Goal: Information Seeking & Learning: Learn about a topic

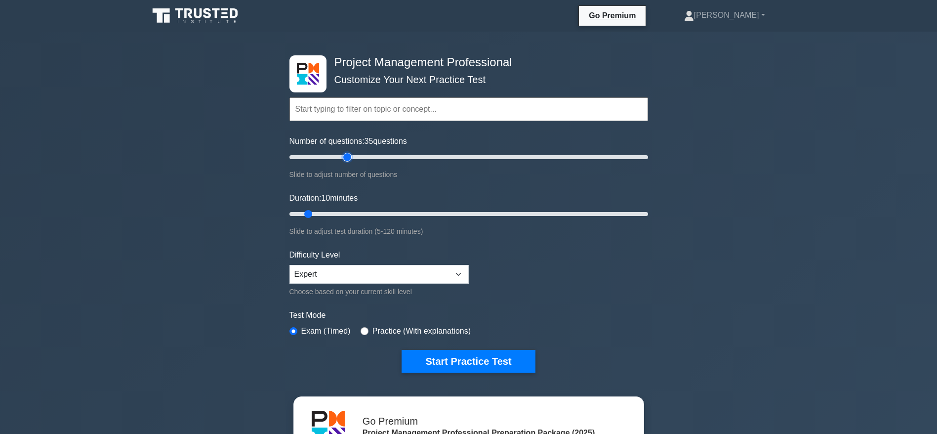
click at [350, 154] on input "Number of questions: 35 questions" at bounding box center [468, 157] width 359 height 12
click at [331, 155] on input "Number of questions: 25 questions" at bounding box center [468, 157] width 359 height 12
drag, startPoint x: 328, startPoint y: 157, endPoint x: 335, endPoint y: 158, distance: 7.1
type input "30"
click at [335, 158] on input "Number of questions: 30 questions" at bounding box center [468, 157] width 359 height 12
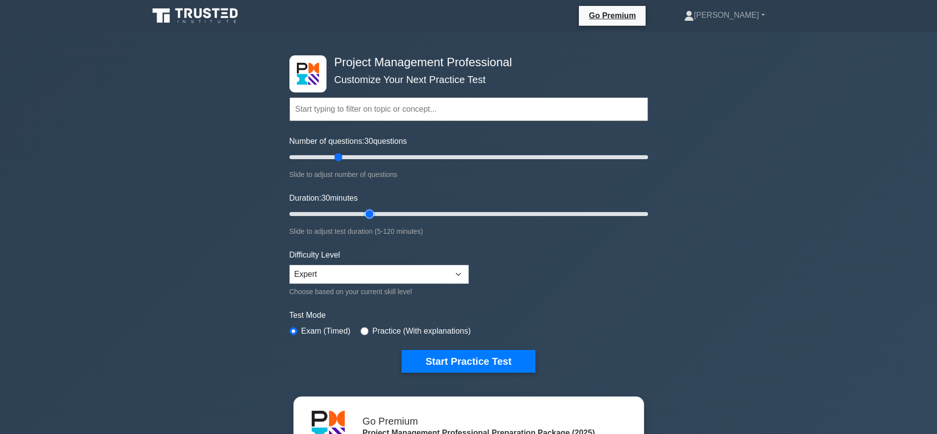
drag, startPoint x: 307, startPoint y: 212, endPoint x: 365, endPoint y: 222, distance: 58.1
type input "30"
click at [365, 220] on input "Duration: 30 minutes" at bounding box center [468, 214] width 359 height 12
click at [461, 361] on button "Start Practice Test" at bounding box center [468, 361] width 133 height 23
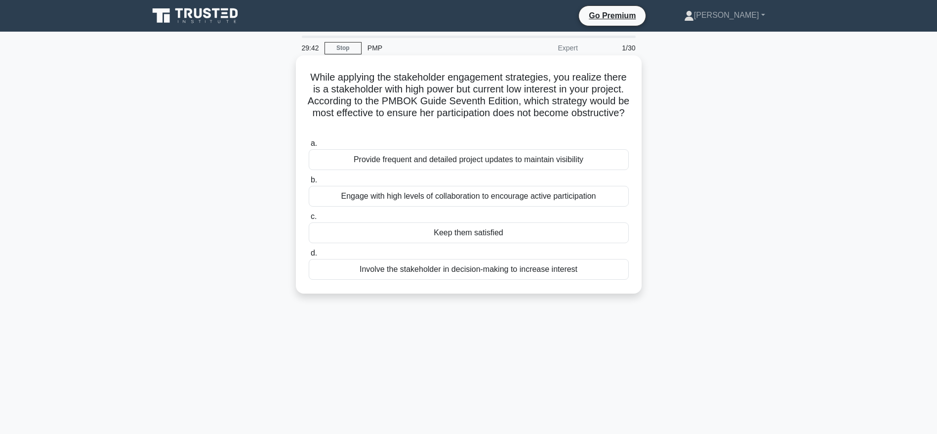
drag, startPoint x: 392, startPoint y: 93, endPoint x: 493, endPoint y: 120, distance: 104.7
click at [493, 120] on h5 "While applying the stakeholder engagement strategies, you realize there is a st…" at bounding box center [469, 101] width 322 height 60
click at [453, 235] on div "Keep them satisfied" at bounding box center [469, 232] width 320 height 21
click at [309, 220] on input "c. Keep them satisfied" at bounding box center [309, 216] width 0 height 6
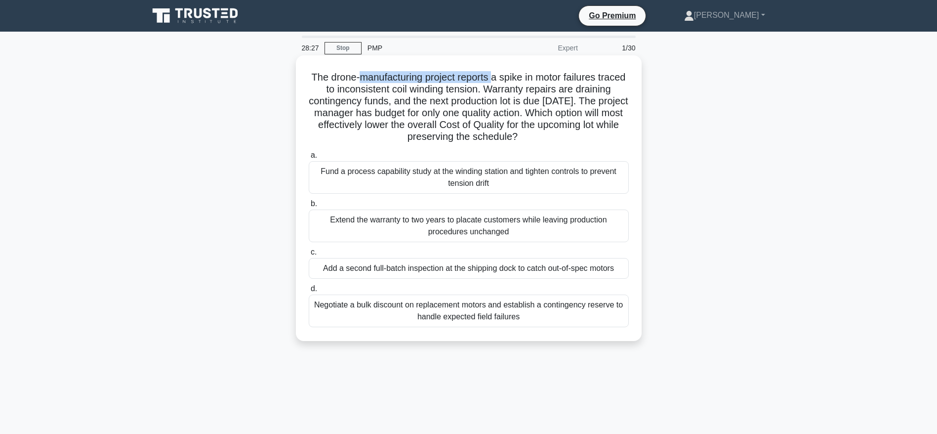
drag, startPoint x: 368, startPoint y: 75, endPoint x: 508, endPoint y: 79, distance: 139.3
click at [508, 79] on h5 "The drone-manufacturing project reports a spike in motor failures traced to inc…" at bounding box center [469, 107] width 322 height 72
drag, startPoint x: 407, startPoint y: 88, endPoint x: 509, endPoint y: 88, distance: 101.7
click at [509, 88] on h5 "The drone-manufacturing project reports a spike in motor failures traced to inc…" at bounding box center [469, 107] width 322 height 72
drag, startPoint x: 373, startPoint y: 100, endPoint x: 443, endPoint y: 102, distance: 69.7
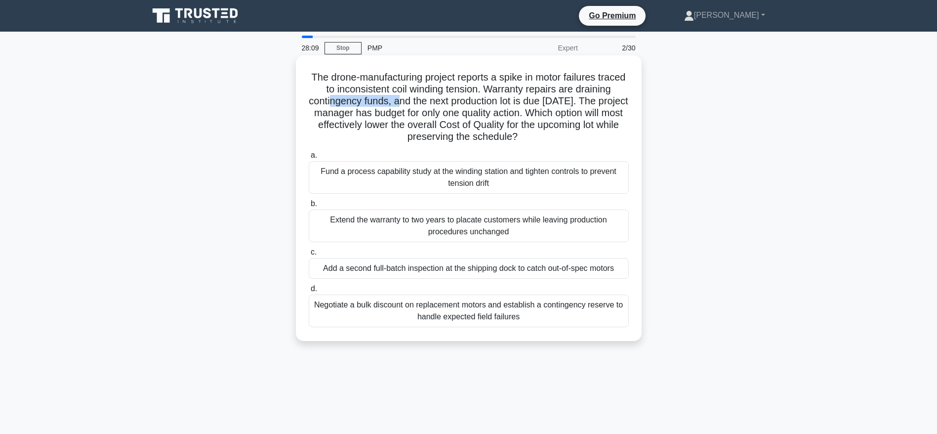
click at [443, 102] on h5 "The drone-manufacturing project reports a spike in motor failures traced to inc…" at bounding box center [469, 107] width 322 height 72
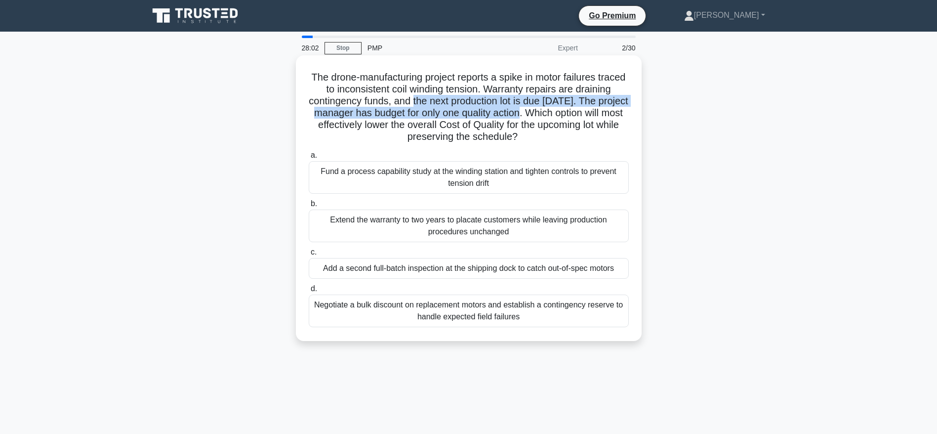
drag, startPoint x: 457, startPoint y: 104, endPoint x: 581, endPoint y: 115, distance: 124.4
click at [581, 115] on h5 "The drone-manufacturing project reports a spike in motor failures traced to inc…" at bounding box center [469, 107] width 322 height 72
drag, startPoint x: 371, startPoint y: 126, endPoint x: 621, endPoint y: 133, distance: 250.0
click at [621, 133] on h5 "The drone-manufacturing project reports a spike in motor failures traced to inc…" at bounding box center [469, 107] width 322 height 72
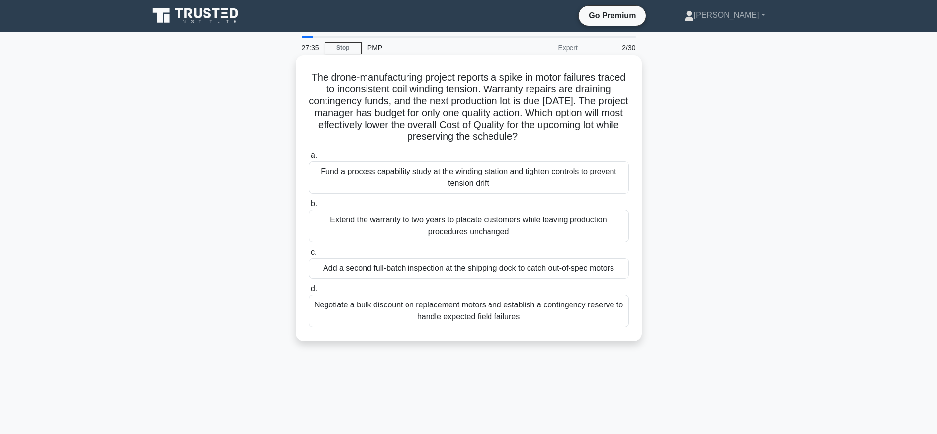
click at [435, 178] on div "Fund a process capability study at the winding station and tighten controls to …" at bounding box center [469, 177] width 320 height 33
click at [309, 159] on input "a. Fund a process capability study at the winding station and tighten controls …" at bounding box center [309, 155] width 0 height 6
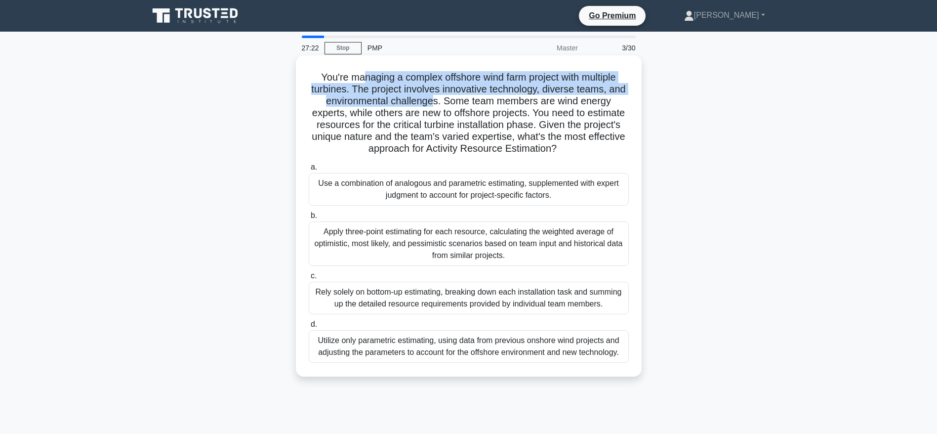
drag, startPoint x: 356, startPoint y: 73, endPoint x: 436, endPoint y: 104, distance: 86.0
click at [436, 104] on h5 "You're managing a complex offshore wind farm project with multiple turbines. Th…" at bounding box center [469, 113] width 322 height 84
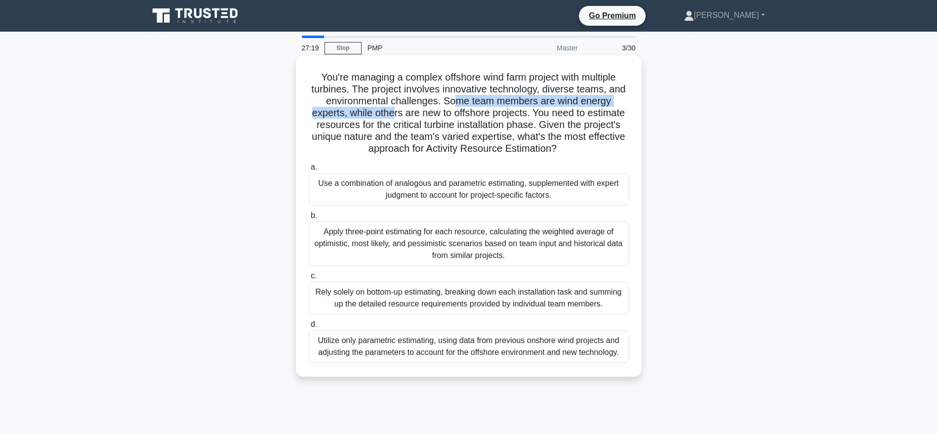
drag, startPoint x: 453, startPoint y: 102, endPoint x: 395, endPoint y: 114, distance: 60.0
click at [395, 114] on h5 "You're managing a complex offshore wind farm project with multiple turbines. Th…" at bounding box center [469, 113] width 322 height 84
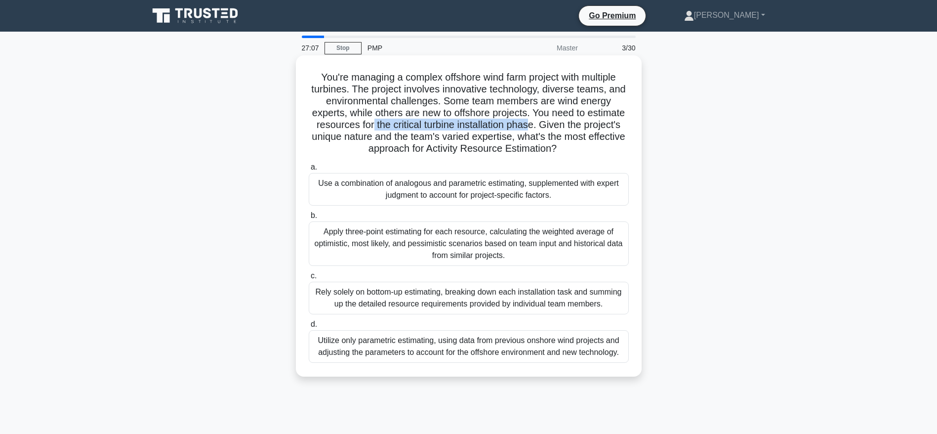
drag, startPoint x: 369, startPoint y: 122, endPoint x: 533, endPoint y: 125, distance: 163.5
click at [533, 125] on h5 "You're managing a complex offshore wind farm project with multiple turbines. Th…" at bounding box center [469, 113] width 322 height 84
drag, startPoint x: 541, startPoint y: 125, endPoint x: 588, endPoint y: 146, distance: 51.3
click at [588, 146] on h5 "You're managing a complex offshore wind farm project with multiple turbines. Th…" at bounding box center [469, 113] width 322 height 84
click at [442, 297] on div "Rely solely on bottom-up estimating, breaking down each installation task and s…" at bounding box center [469, 298] width 320 height 33
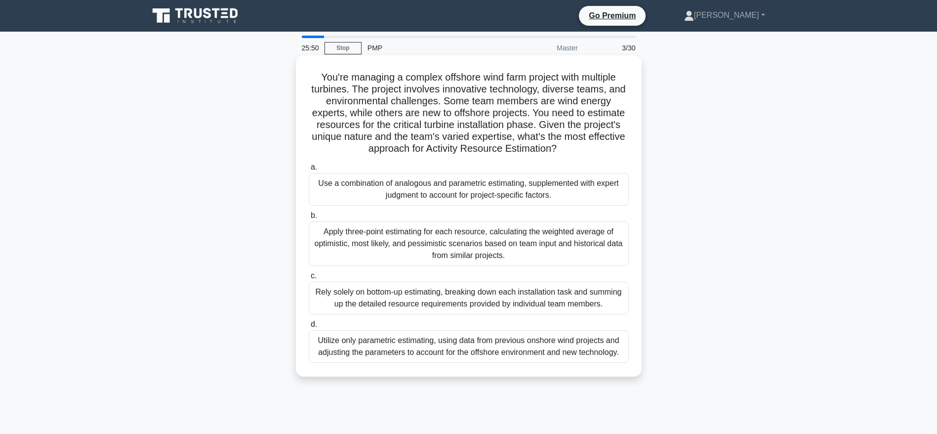
click at [309, 279] on input "c. Rely solely on bottom-up estimating, breaking down each installation task an…" at bounding box center [309, 276] width 0 height 6
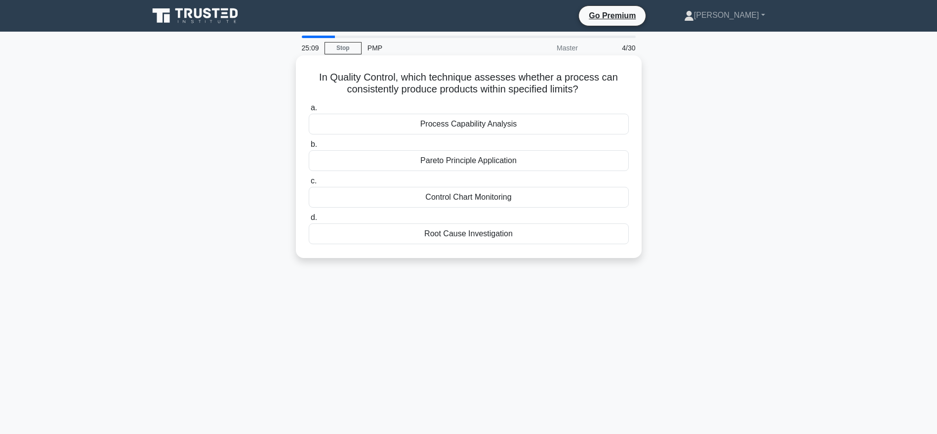
click at [462, 194] on div "Control Chart Monitoring" at bounding box center [469, 197] width 320 height 21
click at [309, 184] on input "c. Control Chart Monitoring" at bounding box center [309, 181] width 0 height 6
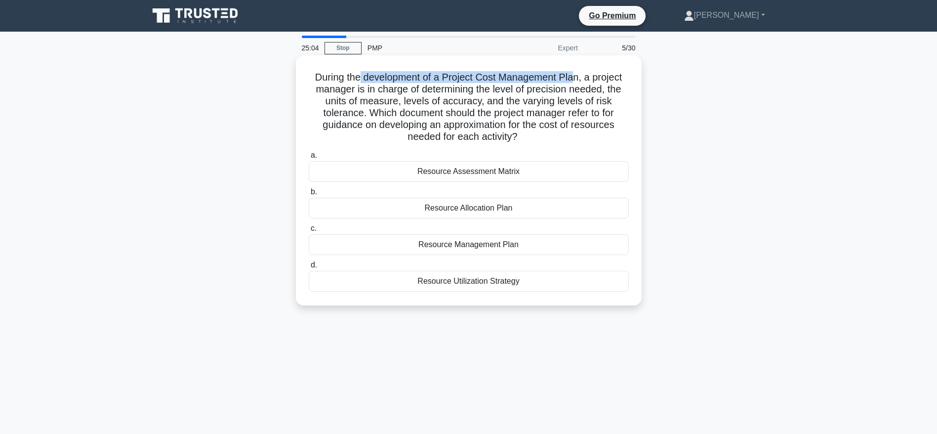
drag, startPoint x: 360, startPoint y: 81, endPoint x: 577, endPoint y: 79, distance: 217.8
click at [577, 79] on h5 "During the development of a Project Cost Management Plan, a project manager is …" at bounding box center [469, 107] width 322 height 72
drag, startPoint x: 364, startPoint y: 90, endPoint x: 596, endPoint y: 91, distance: 231.7
click at [596, 91] on h5 "During the development of a Project Cost Management Plan, a project manager is …" at bounding box center [469, 107] width 322 height 72
drag, startPoint x: 328, startPoint y: 101, endPoint x: 368, endPoint y: 99, distance: 40.5
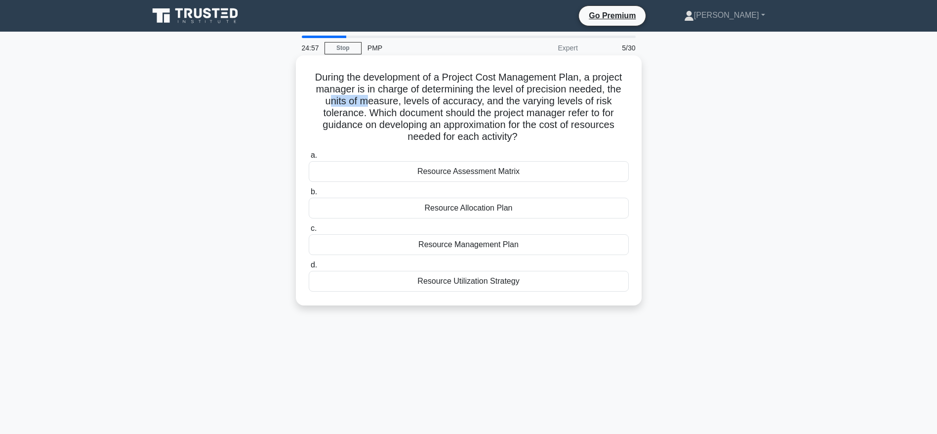
click at [368, 99] on h5 "During the development of a Project Cost Management Plan, a project manager is …" at bounding box center [469, 107] width 322 height 72
drag, startPoint x: 406, startPoint y: 102, endPoint x: 476, endPoint y: 101, distance: 69.7
click at [476, 101] on h5 "During the development of a Project Cost Management Plan, a project manager is …" at bounding box center [469, 107] width 322 height 72
drag, startPoint x: 498, startPoint y: 102, endPoint x: 524, endPoint y: 133, distance: 40.4
click at [524, 133] on h5 "During the development of a Project Cost Management Plan, a project manager is …" at bounding box center [469, 107] width 322 height 72
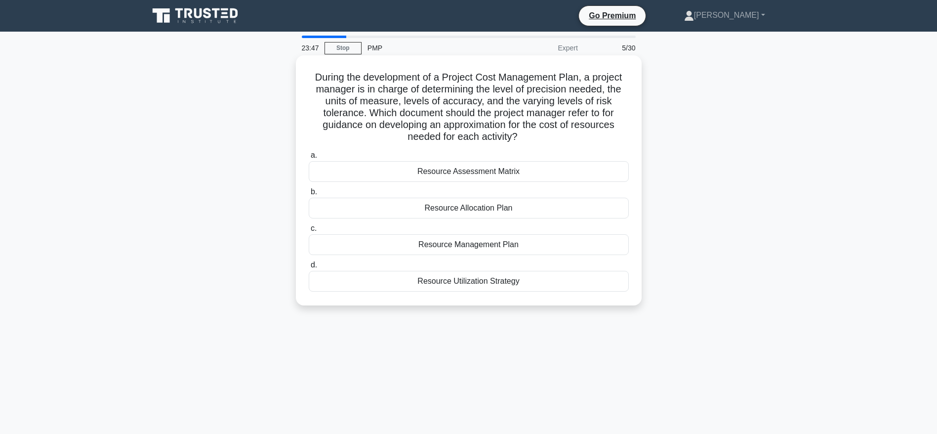
click at [453, 245] on div "Resource Management Plan" at bounding box center [469, 244] width 320 height 21
click at [309, 232] on input "c. Resource Management Plan" at bounding box center [309, 228] width 0 height 6
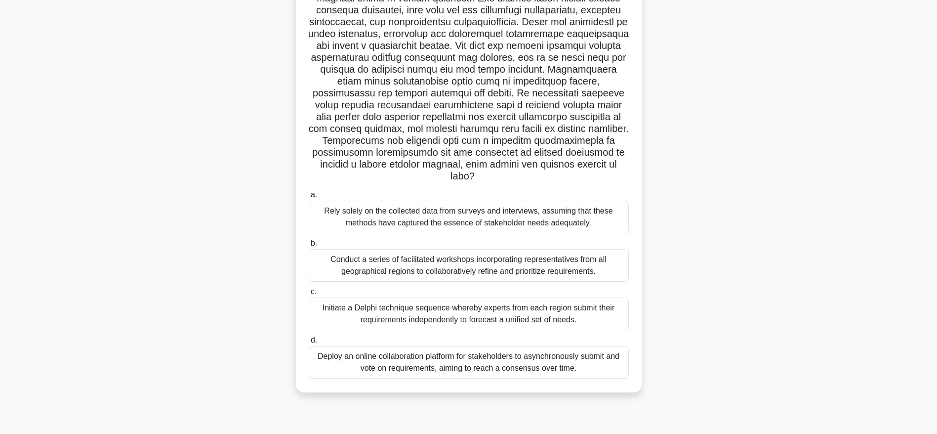
scroll to position [100, 0]
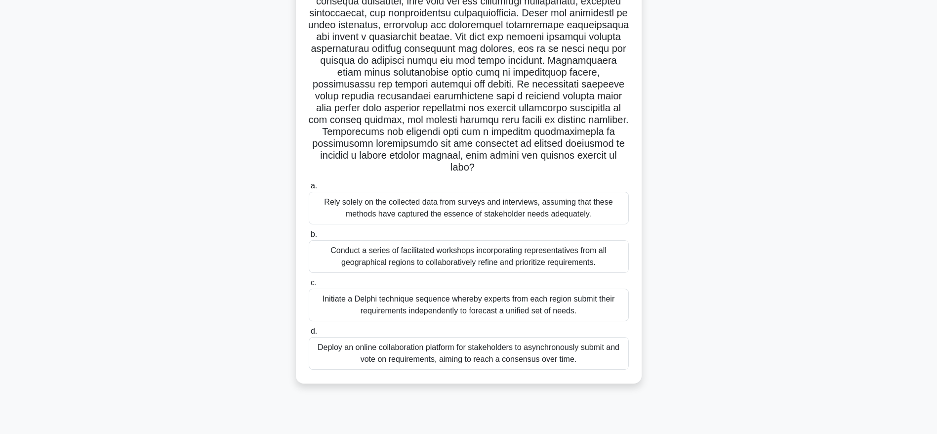
click at [455, 254] on div "Conduct a series of facilitated workshops incorporating representatives from al…" at bounding box center [469, 256] width 320 height 33
click at [309, 238] on input "b. Conduct a series of facilitated workshops incorporating representatives from…" at bounding box center [309, 234] width 0 height 6
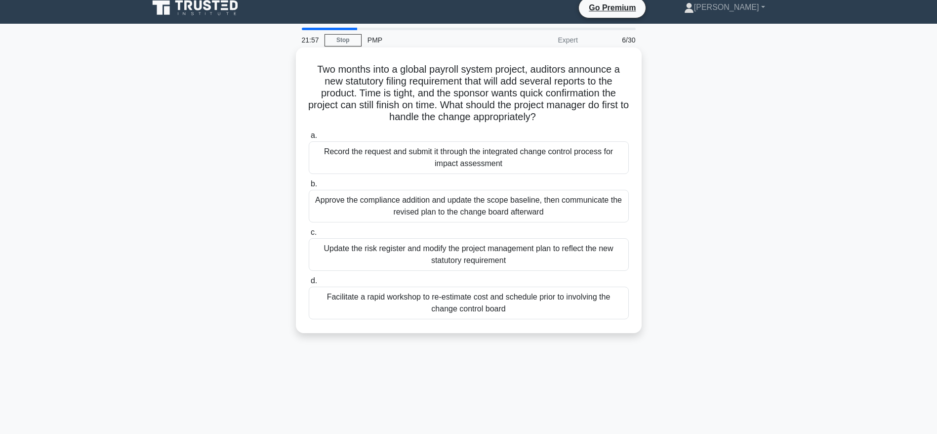
scroll to position [0, 0]
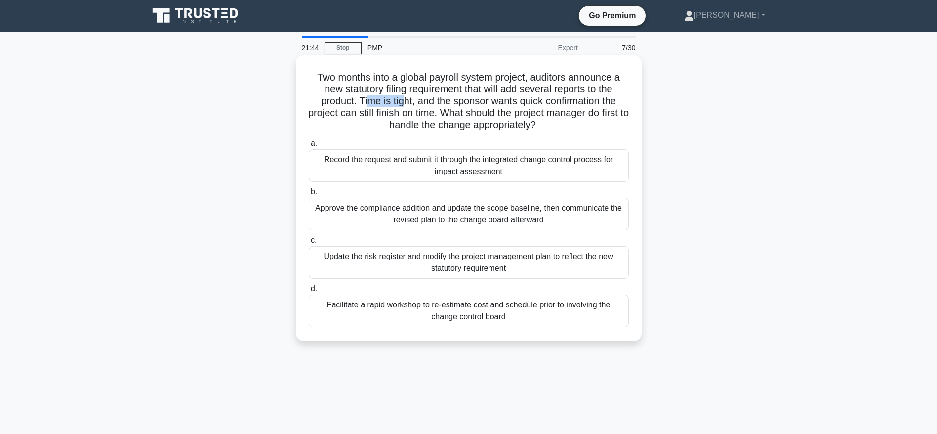
drag, startPoint x: 366, startPoint y: 104, endPoint x: 403, endPoint y: 105, distance: 36.1
click at [403, 105] on h5 "Two months into a global payroll system project, auditors announce a new statut…" at bounding box center [469, 101] width 322 height 60
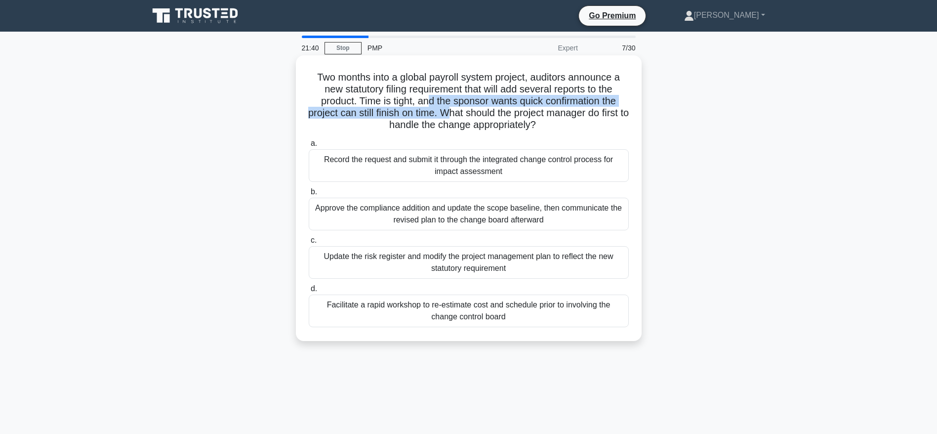
drag, startPoint x: 426, startPoint y: 105, endPoint x: 459, endPoint y: 116, distance: 34.7
click at [459, 116] on h5 "Two months into a global payroll system project, auditors announce a new statut…" at bounding box center [469, 101] width 322 height 60
drag, startPoint x: 475, startPoint y: 114, endPoint x: 558, endPoint y: 125, distance: 84.2
click at [558, 125] on h5 "Two months into a global payroll system project, auditors announce a new statut…" at bounding box center [469, 101] width 322 height 60
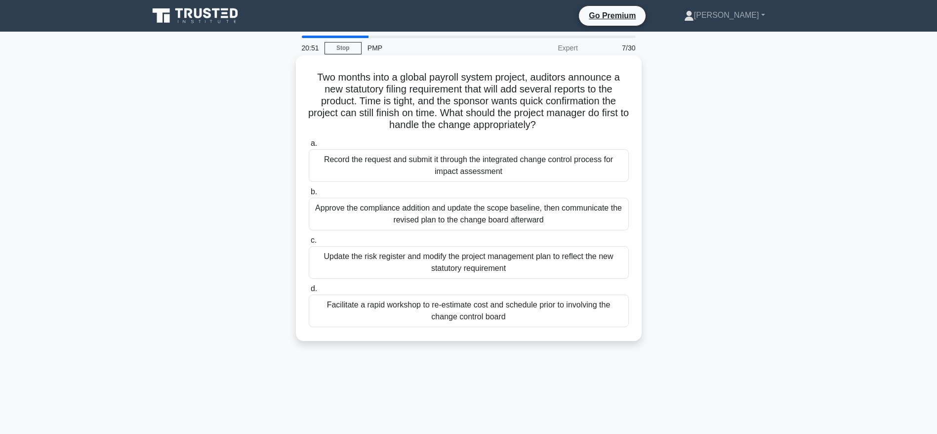
click at [492, 269] on div "Update the risk register and modify the project management plan to reflect the …" at bounding box center [469, 262] width 320 height 33
click at [309, 244] on input "c. Update the risk register and modify the project management plan to reflect t…" at bounding box center [309, 240] width 0 height 6
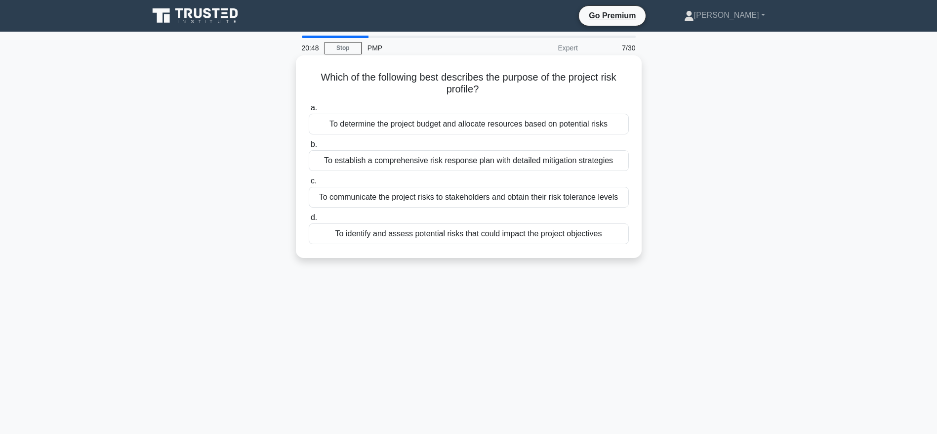
drag, startPoint x: 376, startPoint y: 72, endPoint x: 498, endPoint y: 88, distance: 123.0
click at [498, 88] on h5 "Which of the following best describes the purpose of the project risk profile? …" at bounding box center [469, 83] width 322 height 25
drag, startPoint x: 341, startPoint y: 163, endPoint x: 510, endPoint y: 175, distance: 168.8
click at [510, 175] on div "a. To determine the project budget and allocate resources based on potential ri…" at bounding box center [469, 173] width 332 height 146
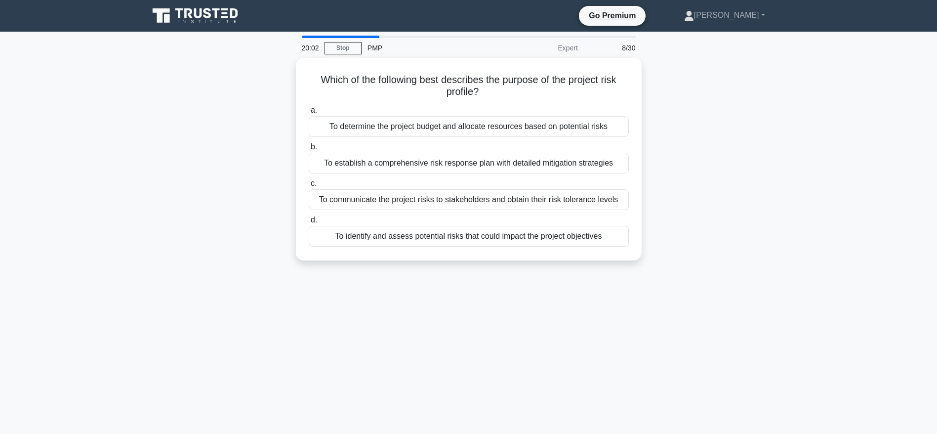
click at [195, 249] on div "Which of the following best describes the purpose of the project risk profile? …" at bounding box center [469, 165] width 652 height 214
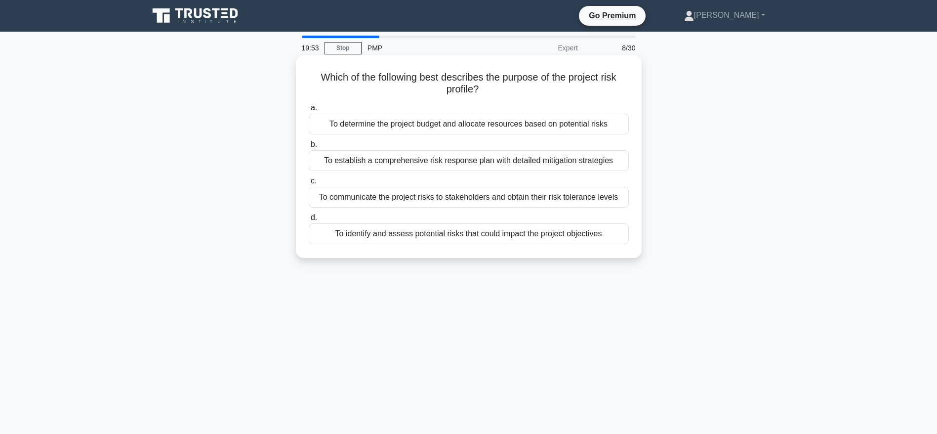
click at [490, 160] on div "To establish a comprehensive risk response plan with detailed mitigation strate…" at bounding box center [469, 160] width 320 height 21
click at [309, 148] on input "b. To establish a comprehensive risk response plan with detailed mitigation str…" at bounding box center [309, 144] width 0 height 6
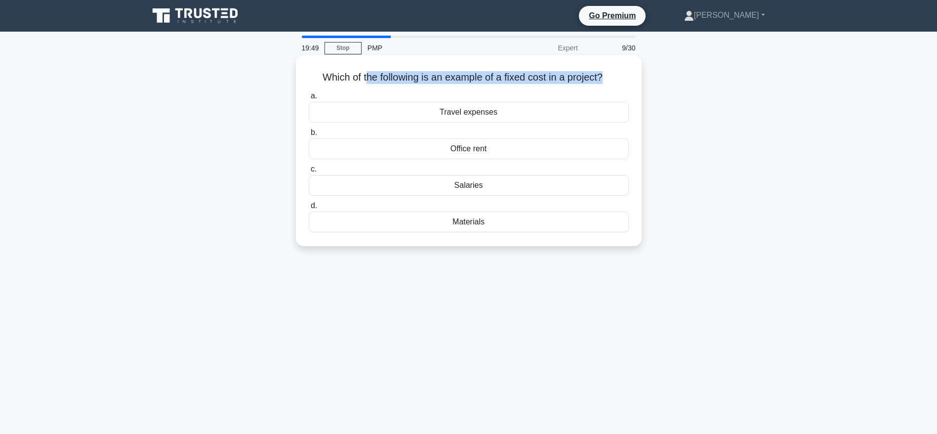
drag, startPoint x: 362, startPoint y: 77, endPoint x: 607, endPoint y: 84, distance: 245.1
click at [607, 84] on div "Which of the following is an example of a fixed cost in a project? .spinner_0XT…" at bounding box center [469, 150] width 338 height 183
click at [436, 88] on div "a. Travel expenses b. Office rent c. d." at bounding box center [469, 161] width 332 height 146
click at [472, 148] on div "Office rent" at bounding box center [469, 148] width 320 height 21
click at [309, 136] on input "b. Office rent" at bounding box center [309, 132] width 0 height 6
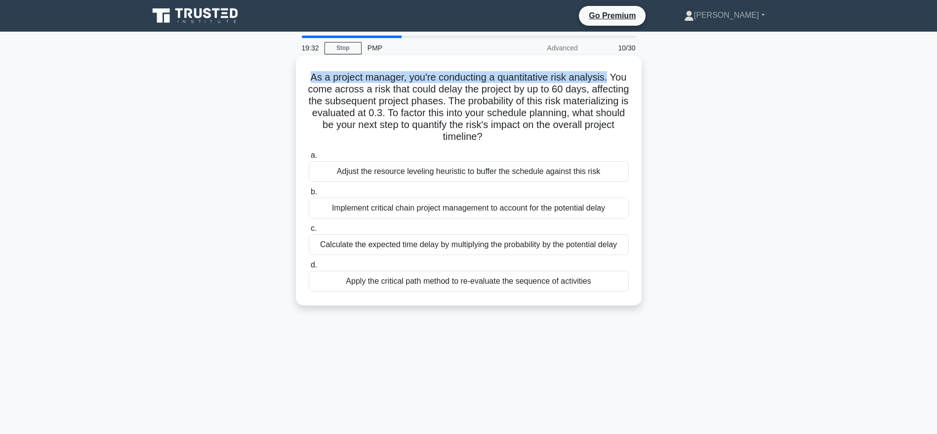
drag, startPoint x: 319, startPoint y: 70, endPoint x: 621, endPoint y: 78, distance: 302.4
click at [621, 78] on h5 "As a project manager, you're conducting a quantitative risk analysis. You come …" at bounding box center [469, 107] width 322 height 72
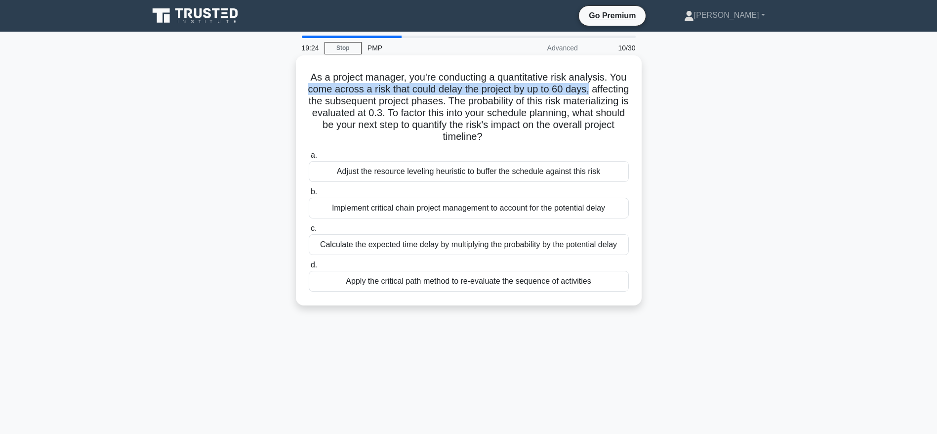
drag, startPoint x: 331, startPoint y: 91, endPoint x: 623, endPoint y: 93, distance: 291.9
click at [623, 93] on h5 "As a project manager, you're conducting a quantitative risk analysis. You come …" at bounding box center [469, 107] width 322 height 72
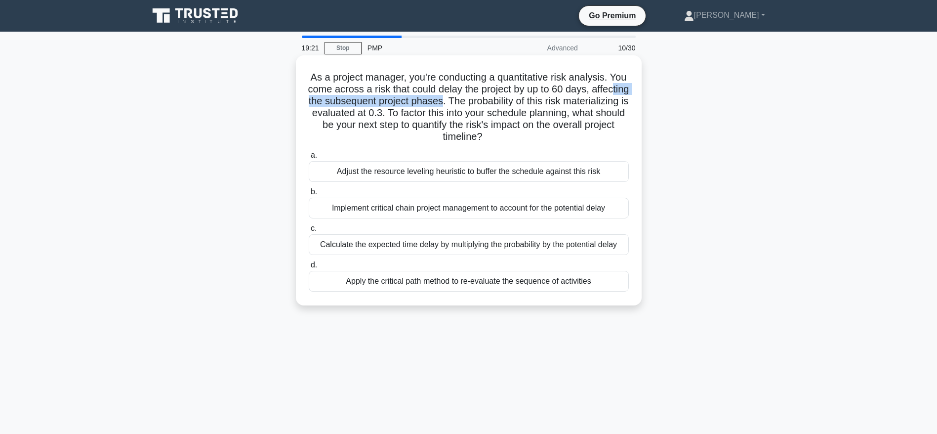
drag, startPoint x: 338, startPoint y: 101, endPoint x: 497, endPoint y: 101, distance: 159.0
click at [497, 101] on h5 "As a project manager, you're conducting a quantitative risk analysis. You come …" at bounding box center [469, 107] width 322 height 72
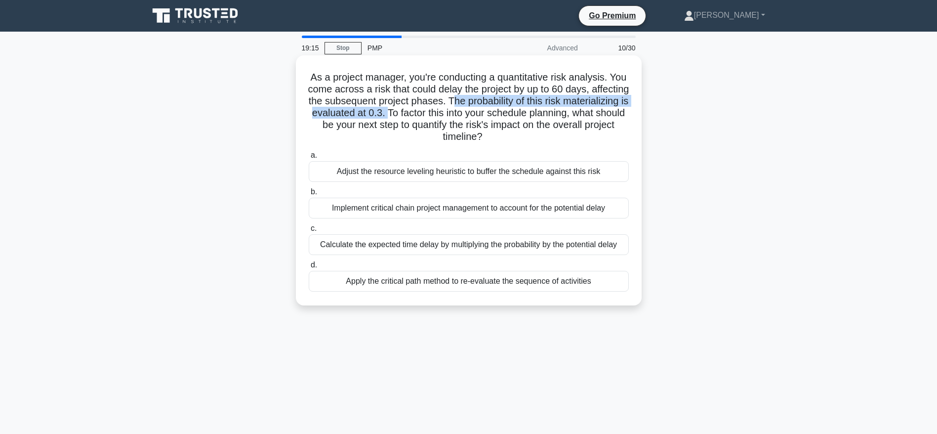
drag, startPoint x: 505, startPoint y: 101, endPoint x: 469, endPoint y: 115, distance: 38.0
click at [469, 115] on h5 "As a project manager, you're conducting a quantitative risk analysis. You come …" at bounding box center [469, 107] width 322 height 72
drag, startPoint x: 474, startPoint y: 115, endPoint x: 550, endPoint y: 139, distance: 79.2
click at [550, 139] on h5 "As a project manager, you're conducting a quantitative risk analysis. You come …" at bounding box center [469, 107] width 322 height 72
click at [425, 284] on div "Apply the critical path method to re-evaluate the sequence of activities" at bounding box center [469, 281] width 320 height 21
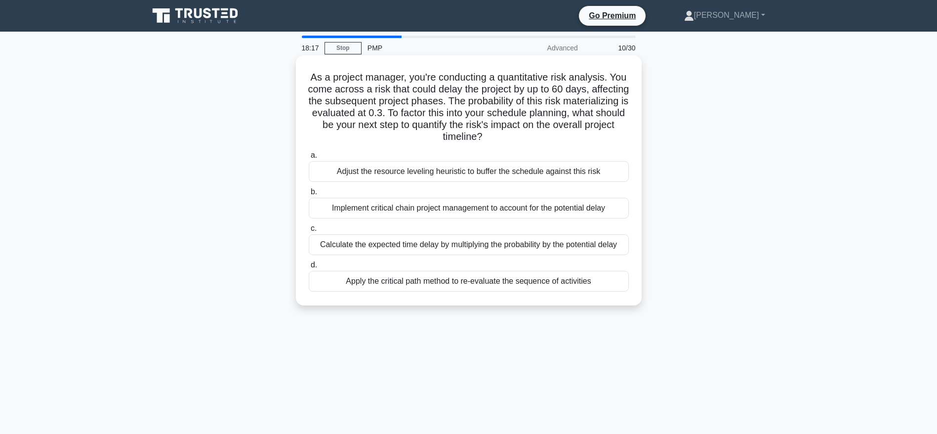
click at [309, 268] on input "d. Apply the critical path method to re-evaluate the sequence of activities" at bounding box center [309, 265] width 0 height 6
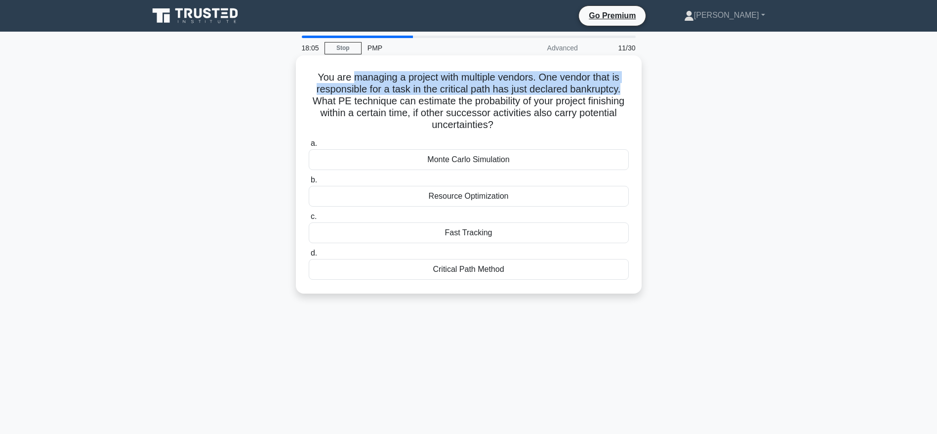
drag, startPoint x: 351, startPoint y: 76, endPoint x: 638, endPoint y: 91, distance: 287.9
click at [638, 91] on div "You are managing a project with multiple vendors. One vendor that is responsibl…" at bounding box center [469, 174] width 346 height 238
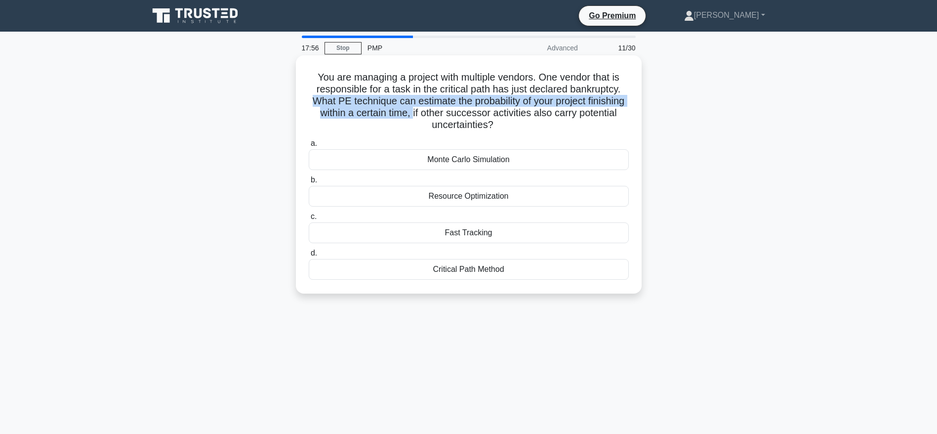
drag, startPoint x: 330, startPoint y: 103, endPoint x: 454, endPoint y: 119, distance: 125.5
click at [454, 119] on h5 "You are managing a project with multiple vendors. One vendor that is responsibl…" at bounding box center [469, 101] width 322 height 60
drag, startPoint x: 465, startPoint y: 115, endPoint x: 523, endPoint y: 122, distance: 57.8
click at [523, 122] on h5 "You are managing a project with multiple vendors. One vendor that is responsibl…" at bounding box center [469, 101] width 322 height 60
click at [495, 117] on h5 "You are managing a project with multiple vendors. One vendor that is responsibl…" at bounding box center [469, 101] width 322 height 60
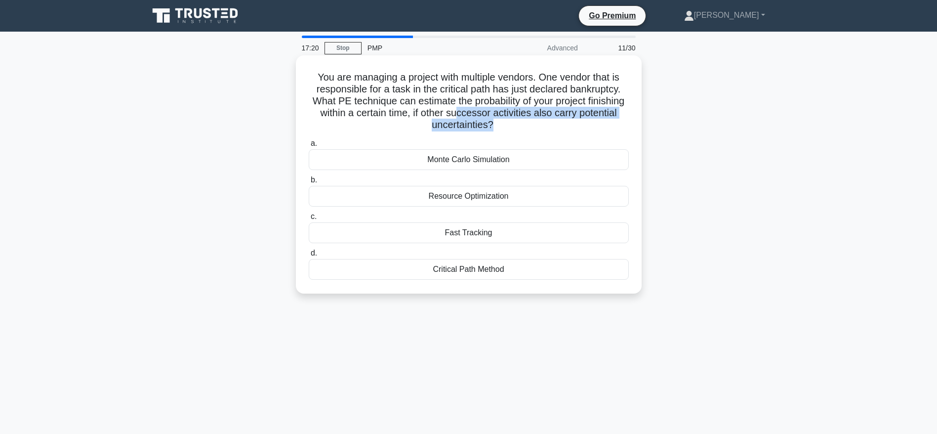
drag, startPoint x: 498, startPoint y: 115, endPoint x: 512, endPoint y: 126, distance: 18.3
click at [512, 126] on h5 "You are managing a project with multiple vendors. One vendor that is responsibl…" at bounding box center [469, 101] width 322 height 60
click at [463, 233] on div "Fast Tracking" at bounding box center [469, 232] width 320 height 21
click at [309, 220] on input "c. Fast Tracking" at bounding box center [309, 216] width 0 height 6
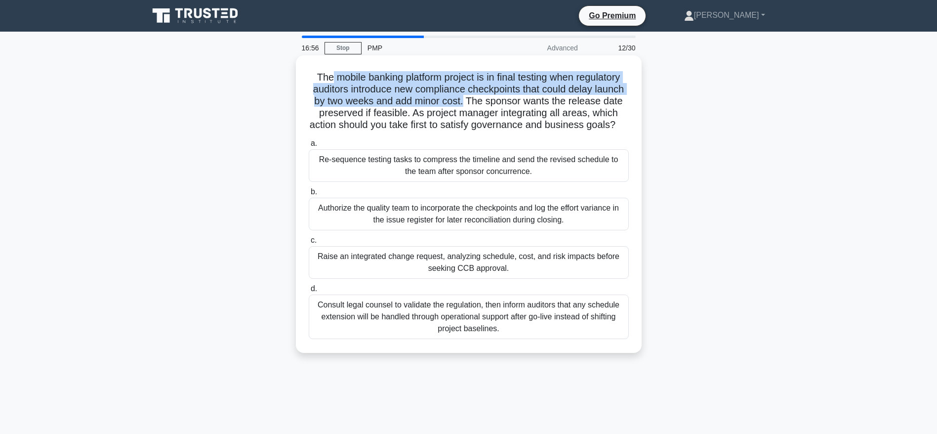
drag, startPoint x: 327, startPoint y: 75, endPoint x: 465, endPoint y: 103, distance: 141.1
click at [465, 103] on h5 "The mobile banking platform project is in final testing when regulatory auditor…" at bounding box center [469, 101] width 322 height 60
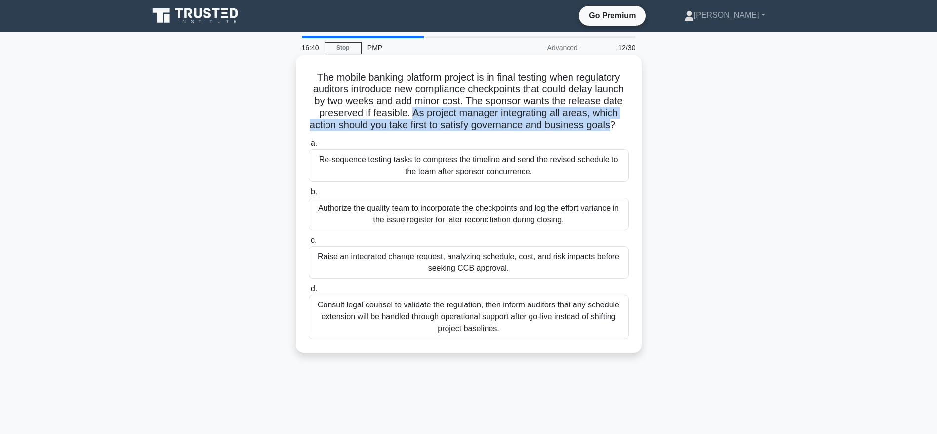
drag, startPoint x: 410, startPoint y: 115, endPoint x: 619, endPoint y: 122, distance: 209.1
click at [619, 122] on h5 "The mobile banking platform project is in final testing when regulatory auditor…" at bounding box center [469, 101] width 322 height 60
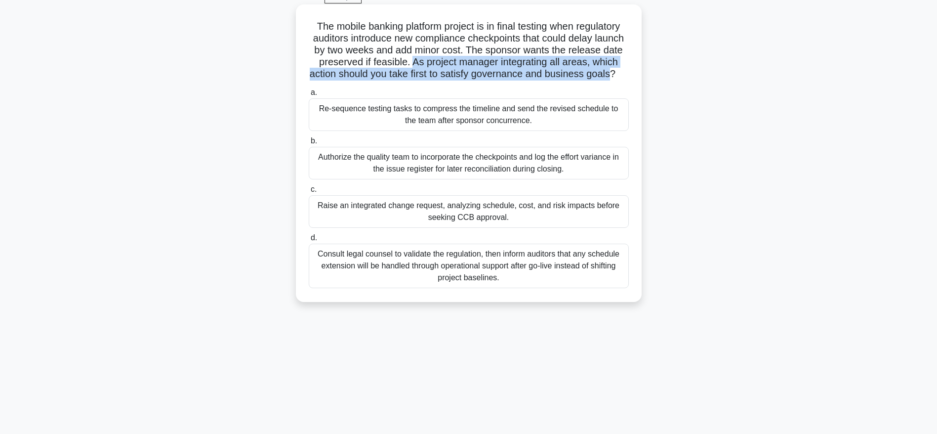
scroll to position [74, 0]
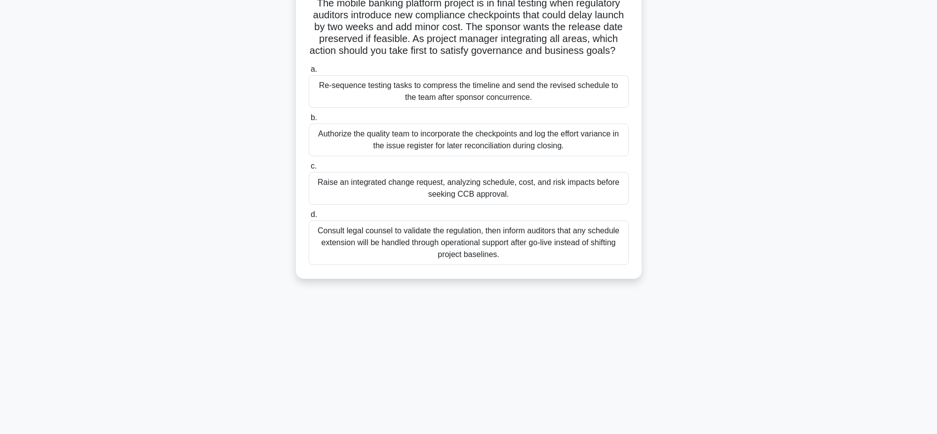
click at [406, 204] on div "Raise an integrated change request, analyzing schedule, cost, and risk impacts …" at bounding box center [469, 188] width 320 height 33
click at [309, 169] on input "c. Raise an integrated change request, analyzing schedule, cost, and risk impac…" at bounding box center [309, 166] width 0 height 6
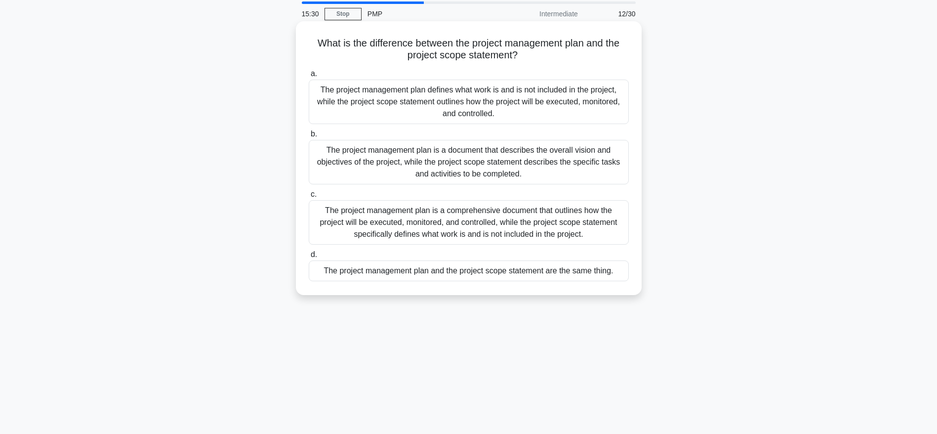
scroll to position [0, 0]
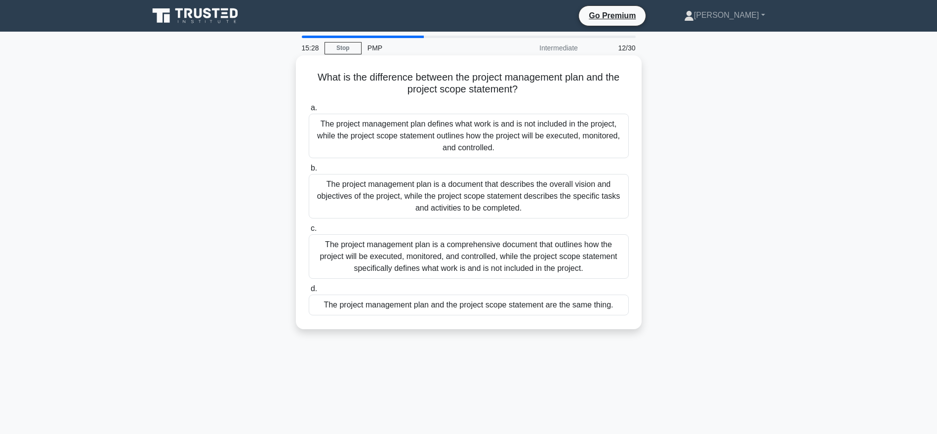
drag, startPoint x: 459, startPoint y: 76, endPoint x: 546, endPoint y: 87, distance: 87.7
click at [546, 87] on h5 "What is the difference between the project management plan and the project scop…" at bounding box center [469, 83] width 322 height 25
click at [500, 263] on div "The project management plan is a comprehensive document that outlines how the p…" at bounding box center [469, 256] width 320 height 44
click at [309, 232] on input "c. The project management plan is a comprehensive document that outlines how th…" at bounding box center [309, 228] width 0 height 6
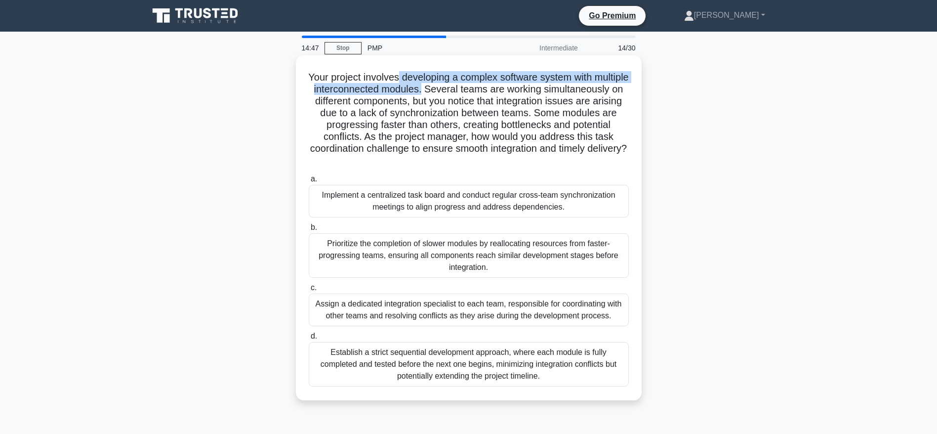
drag, startPoint x: 416, startPoint y: 77, endPoint x: 484, endPoint y: 92, distance: 69.3
click at [484, 92] on h5 "Your project involves developing a complex software system with multiple interc…" at bounding box center [469, 119] width 322 height 96
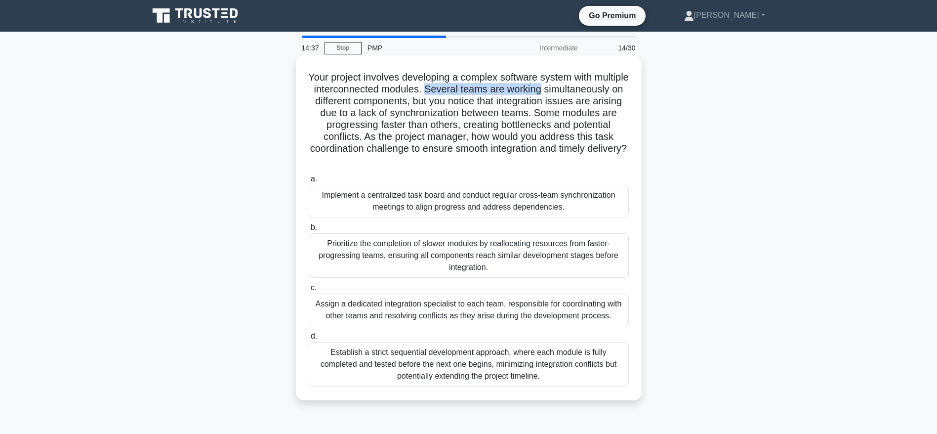
drag, startPoint x: 488, startPoint y: 90, endPoint x: 625, endPoint y: 93, distance: 136.9
click at [625, 93] on h5 "Your project involves developing a complex software system with multiple interc…" at bounding box center [469, 119] width 322 height 96
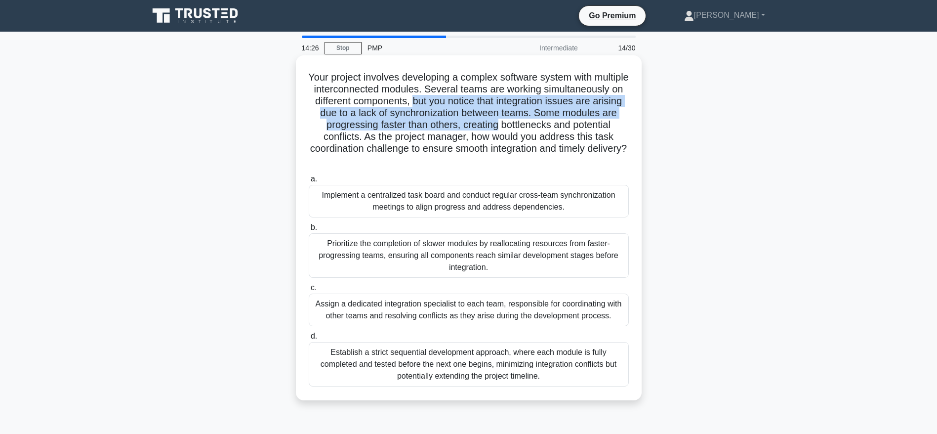
drag, startPoint x: 521, startPoint y: 97, endPoint x: 610, endPoint y: 126, distance: 93.1
click at [616, 126] on h5 "Your project involves developing a complex software system with multiple interc…" at bounding box center [469, 119] width 322 height 96
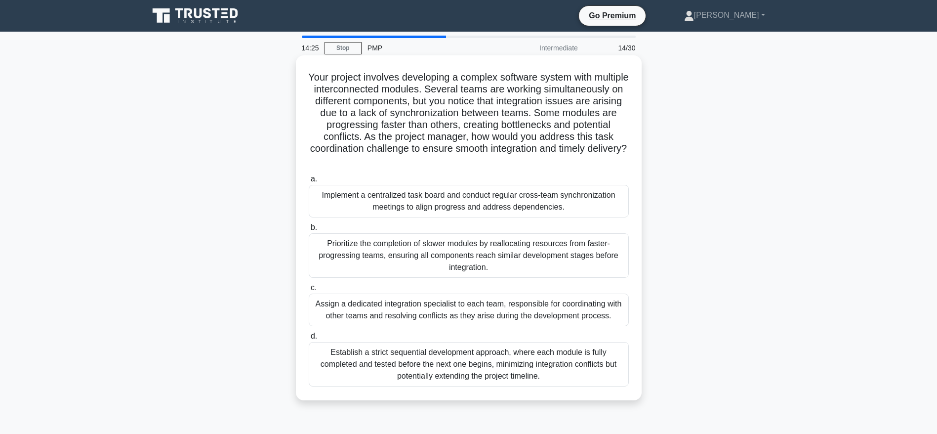
click at [471, 132] on h5 "Your project involves developing a complex software system with multiple interc…" at bounding box center [469, 119] width 322 height 96
drag, startPoint x: 482, startPoint y: 127, endPoint x: 562, endPoint y: 126, distance: 80.5
click at [562, 126] on h5 "Your project involves developing a complex software system with multiple interc…" at bounding box center [469, 119] width 322 height 96
drag, startPoint x: 580, startPoint y: 125, endPoint x: 471, endPoint y: 137, distance: 109.3
click at [471, 137] on h5 "Your project involves developing a complex software system with multiple interc…" at bounding box center [469, 119] width 322 height 96
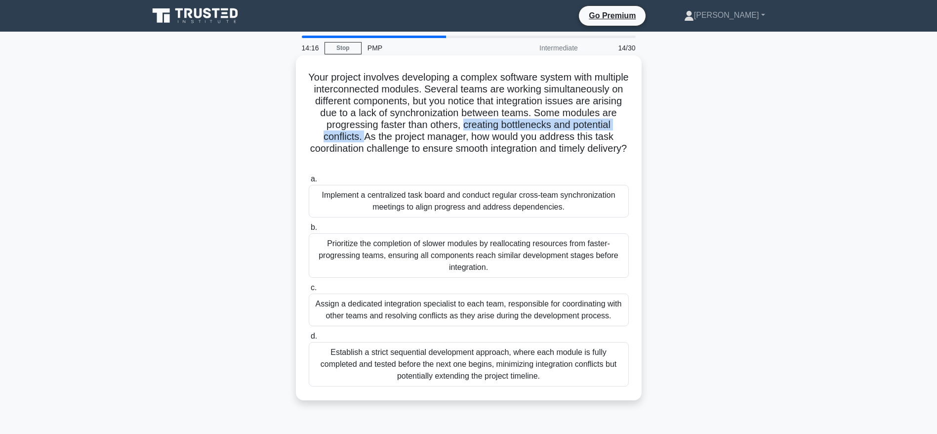
drag, startPoint x: 373, startPoint y: 148, endPoint x: 582, endPoint y: 157, distance: 209.6
click at [582, 157] on h5 "Your project involves developing a complex software system with multiple interc…" at bounding box center [469, 119] width 322 height 96
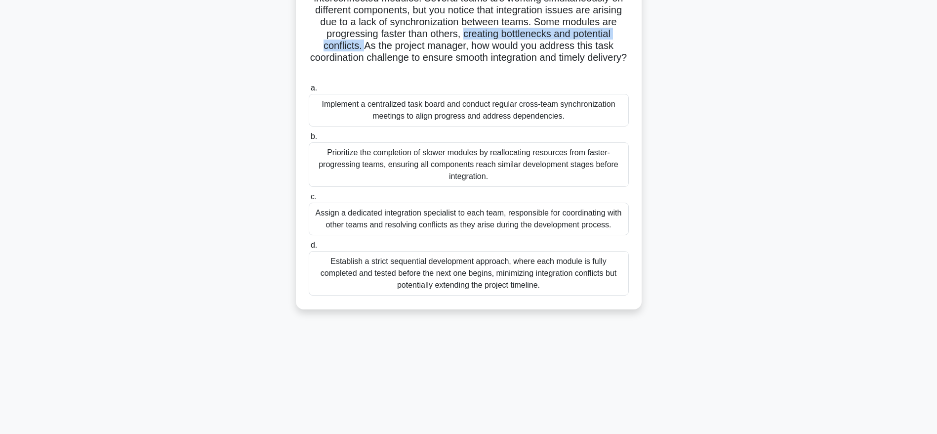
scroll to position [100, 0]
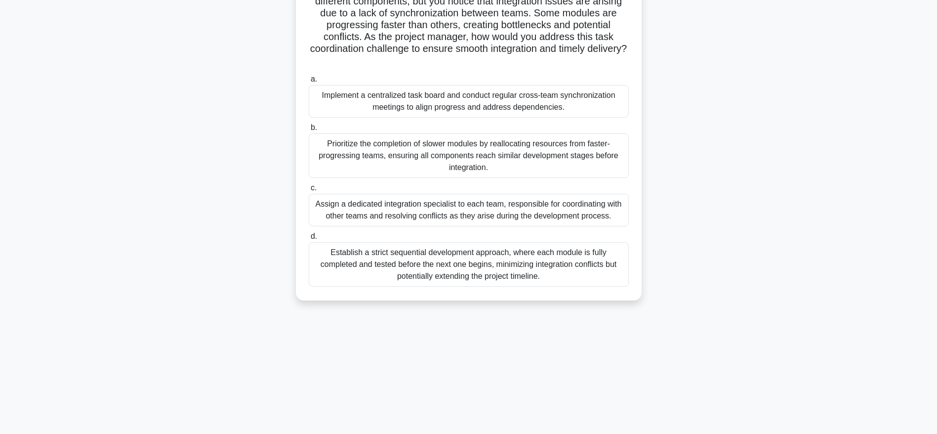
click at [469, 152] on div "Prioritize the completion of slower modules by reallocating resources from fast…" at bounding box center [469, 155] width 320 height 44
click at [309, 131] on input "b. Prioritize the completion of slower modules by reallocating resources from f…" at bounding box center [309, 127] width 0 height 6
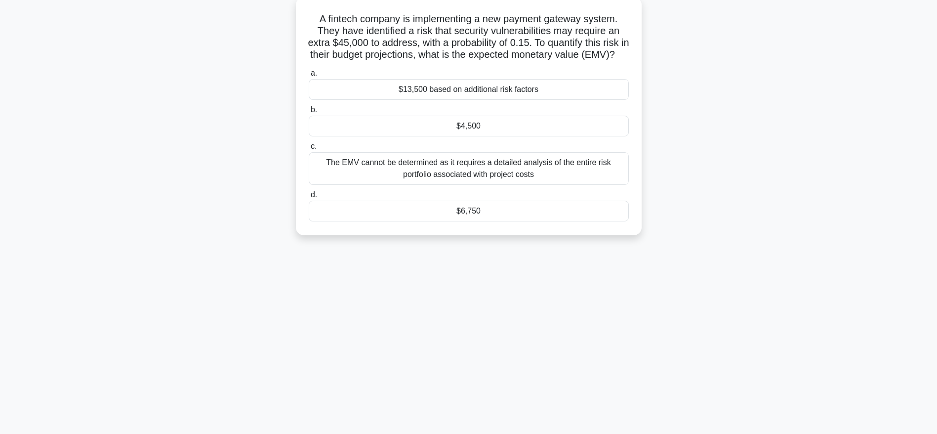
scroll to position [0, 0]
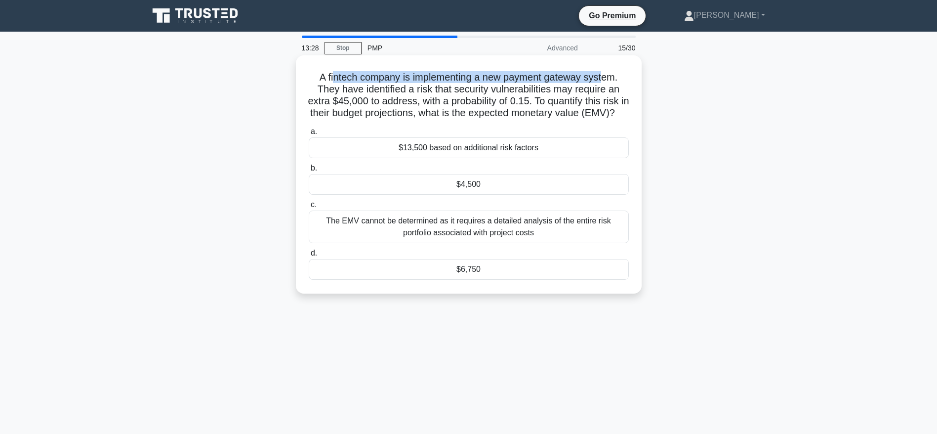
drag, startPoint x: 331, startPoint y: 79, endPoint x: 606, endPoint y: 81, distance: 274.6
click at [606, 81] on h5 "A fintech company is implementing a new payment gateway system. They have ident…" at bounding box center [469, 95] width 322 height 48
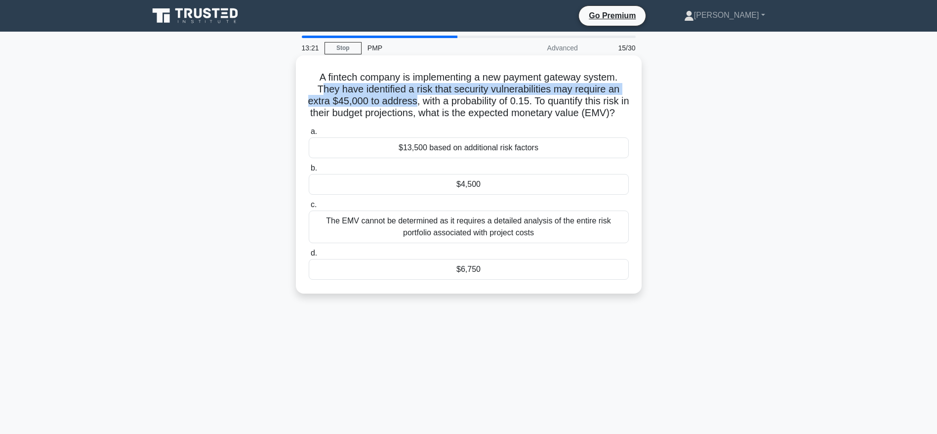
drag, startPoint x: 318, startPoint y: 89, endPoint x: 418, endPoint y: 103, distance: 101.2
click at [418, 103] on h5 "A fintech company is implementing a new payment gateway system. They have ident…" at bounding box center [469, 95] width 322 height 48
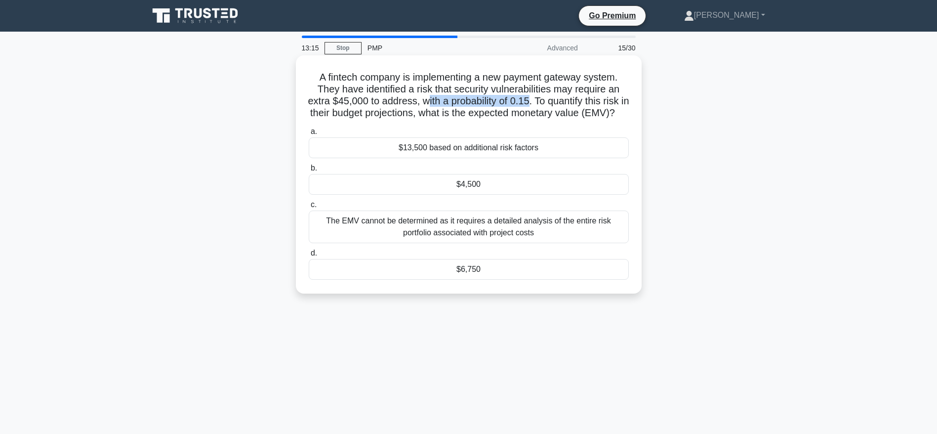
drag, startPoint x: 430, startPoint y: 102, endPoint x: 534, endPoint y: 103, distance: 103.7
click at [534, 103] on h5 "A fintech company is implementing a new payment gateway system. They have ident…" at bounding box center [469, 95] width 322 height 48
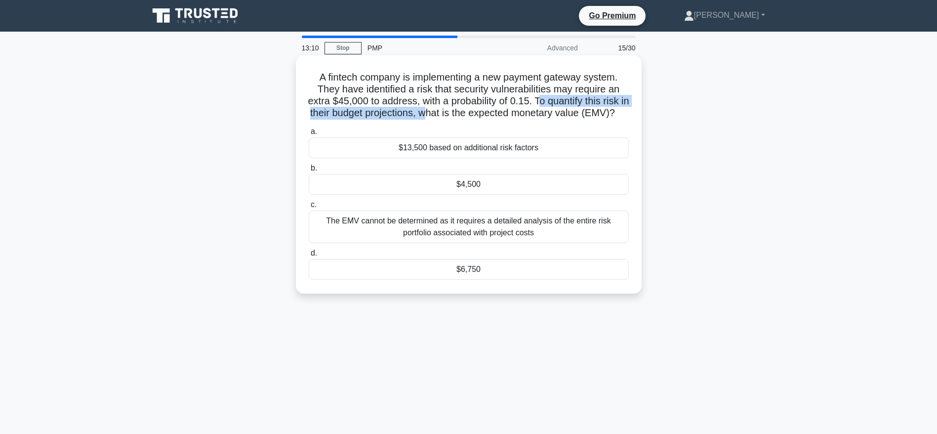
drag, startPoint x: 543, startPoint y: 102, endPoint x: 458, endPoint y: 113, distance: 85.2
click at [458, 113] on h5 "A fintech company is implementing a new payment gateway system. They have ident…" at bounding box center [469, 95] width 322 height 48
drag, startPoint x: 474, startPoint y: 118, endPoint x: 530, endPoint y: 126, distance: 56.9
click at [530, 120] on h5 "A fintech company is implementing a new payment gateway system. They have ident…" at bounding box center [469, 95] width 322 height 48
click at [491, 280] on div "$6,750" at bounding box center [469, 269] width 320 height 21
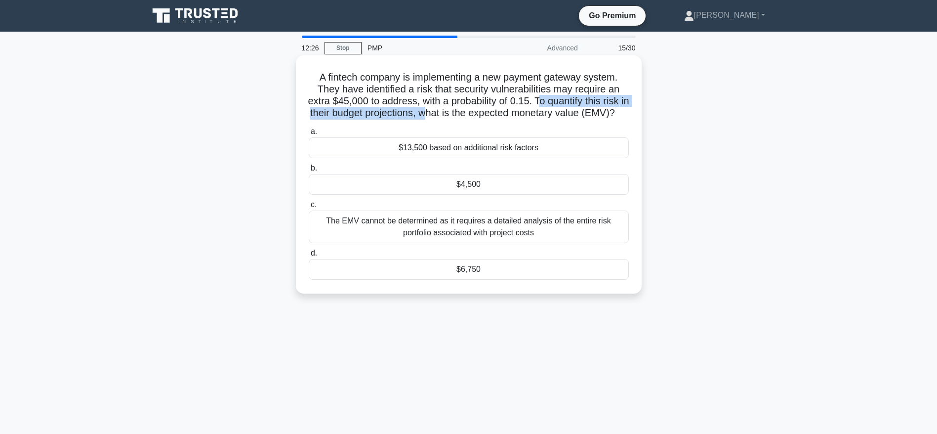
click at [309, 256] on input "d. $6,750" at bounding box center [309, 253] width 0 height 6
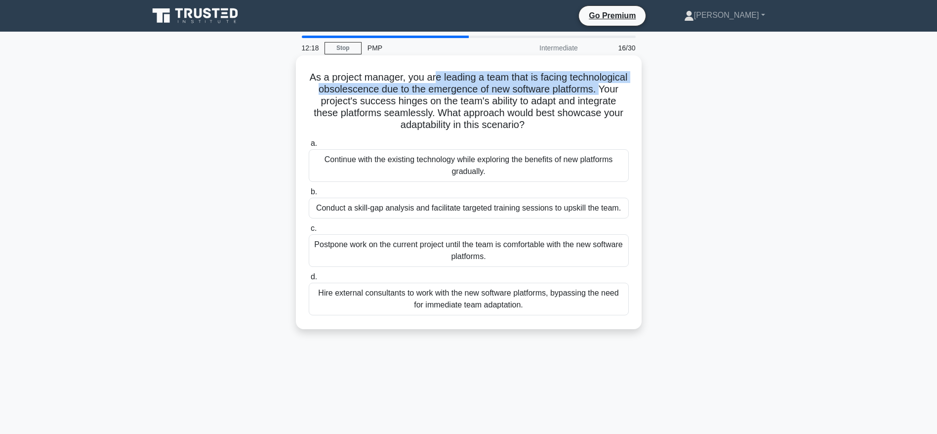
drag, startPoint x: 463, startPoint y: 73, endPoint x: 360, endPoint y: 103, distance: 107.5
click at [360, 103] on h5 "As a project manager, you are leading a team that is facing technological obsol…" at bounding box center [469, 101] width 322 height 60
drag, startPoint x: 365, startPoint y: 103, endPoint x: 581, endPoint y: 122, distance: 217.7
click at [581, 122] on h5 "As a project manager, you are leading a team that is facing technological obsol…" at bounding box center [469, 101] width 322 height 60
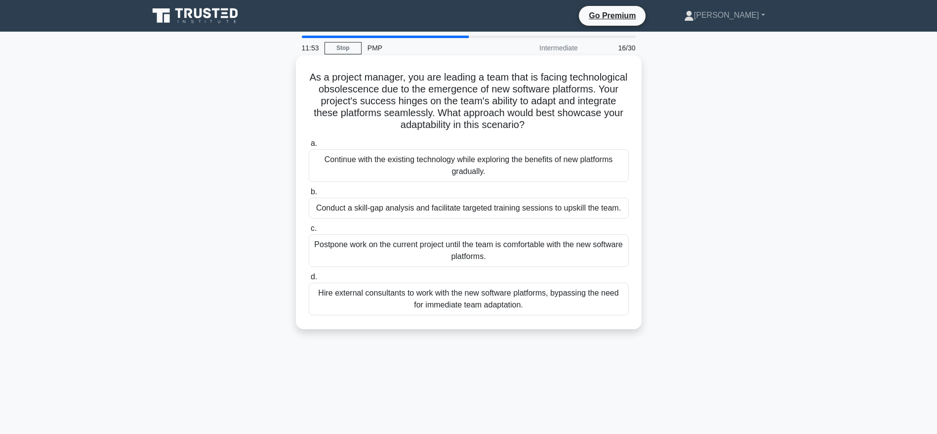
click at [412, 204] on div "Conduct a skill-gap analysis and facilitate targeted training sessions to upski…" at bounding box center [469, 208] width 320 height 21
click at [309, 195] on input "b. Conduct a skill-gap analysis and facilitate targeted training sessions to up…" at bounding box center [309, 192] width 0 height 6
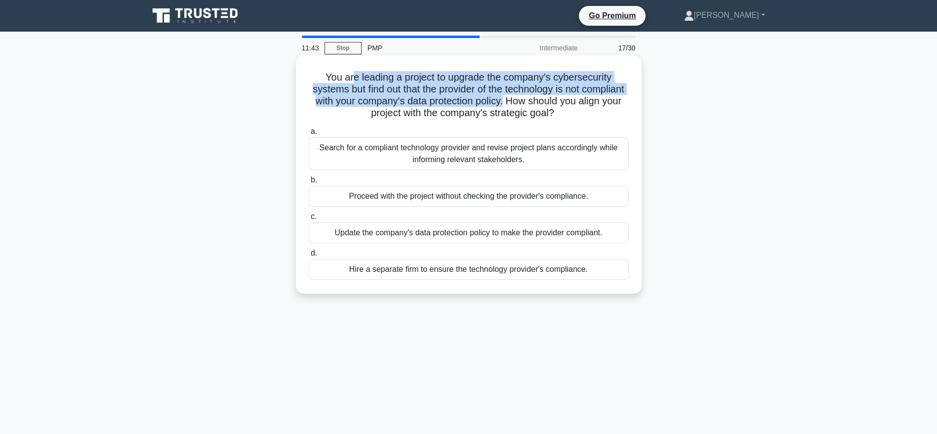
drag, startPoint x: 351, startPoint y: 75, endPoint x: 551, endPoint y: 100, distance: 201.6
click at [551, 100] on h5 "You are leading a project to upgrade the company's cybersecurity systems but fi…" at bounding box center [469, 95] width 322 height 48
drag, startPoint x: 557, startPoint y: 103, endPoint x: 585, endPoint y: 118, distance: 31.4
click at [585, 118] on h5 "You are leading a project to upgrade the company's cybersecurity systems but fi…" at bounding box center [469, 95] width 322 height 48
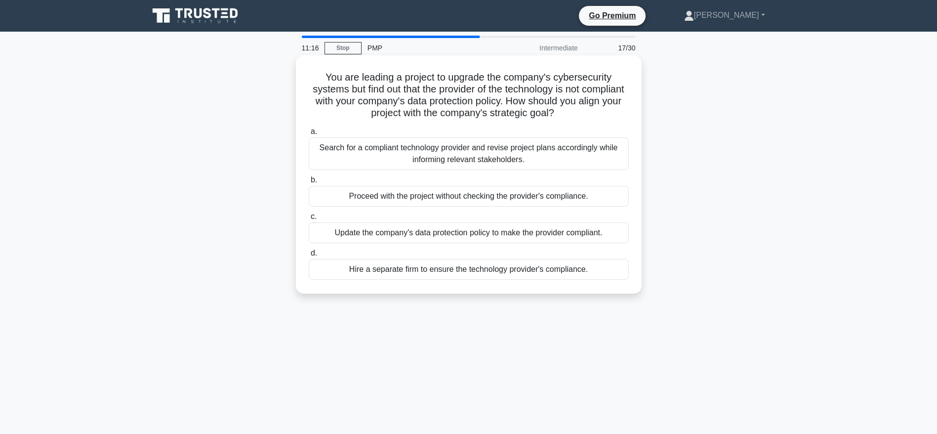
click at [470, 272] on div "Hire a separate firm to ensure the technology provider's compliance." at bounding box center [469, 269] width 320 height 21
click at [309, 256] on input "d. Hire a separate firm to ensure the technology provider's compliance." at bounding box center [309, 253] width 0 height 6
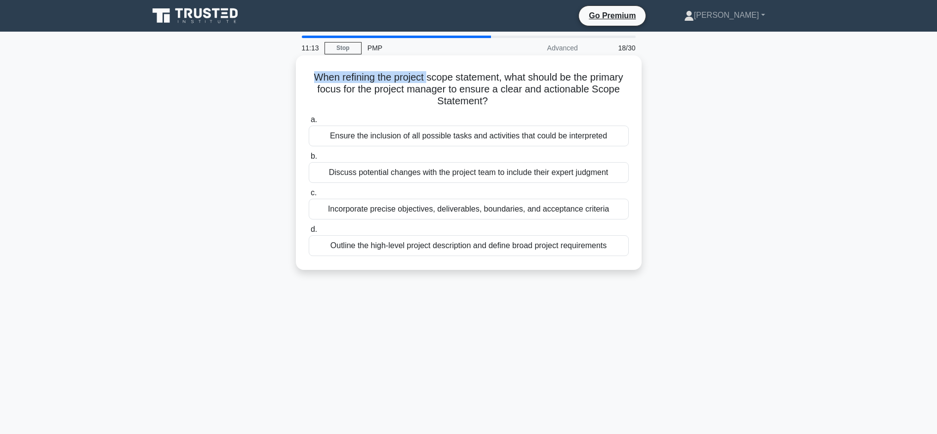
drag, startPoint x: 312, startPoint y: 75, endPoint x: 426, endPoint y: 75, distance: 114.1
click at [426, 75] on h5 "When refining the project scope statement, what should be the primary focus for…" at bounding box center [469, 89] width 322 height 37
drag, startPoint x: 504, startPoint y: 77, endPoint x: 607, endPoint y: 105, distance: 106.0
click at [607, 105] on h5 "When refining the project scope statement, what should be the primary focus for…" at bounding box center [469, 89] width 322 height 37
drag, startPoint x: 340, startPoint y: 77, endPoint x: 501, endPoint y: 76, distance: 161.0
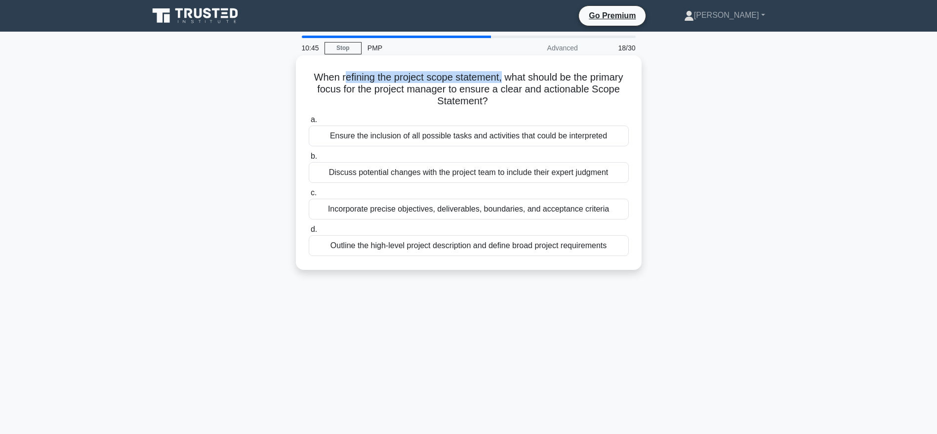
click at [501, 76] on h5 "When refining the project scope statement, what should be the primary focus for…" at bounding box center [469, 89] width 322 height 37
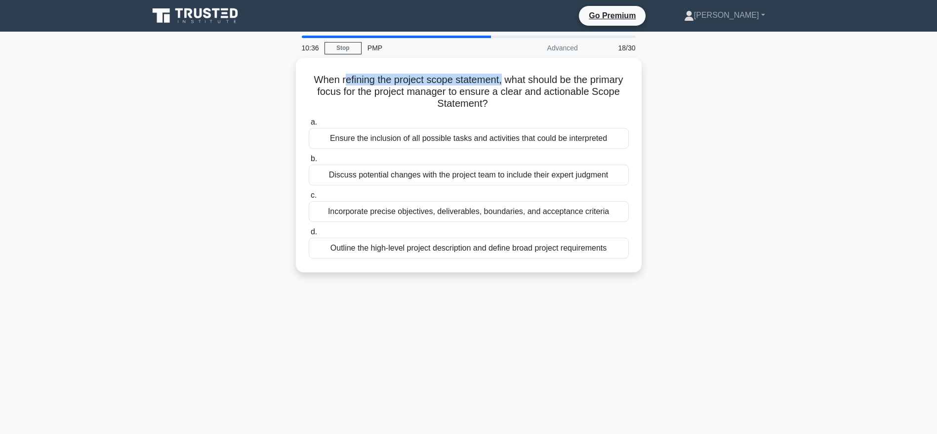
drag, startPoint x: 488, startPoint y: 103, endPoint x: 287, endPoint y: 76, distance: 203.3
click at [287, 76] on div "When refining the project scope statement, what should be the primary focus for…" at bounding box center [469, 171] width 652 height 226
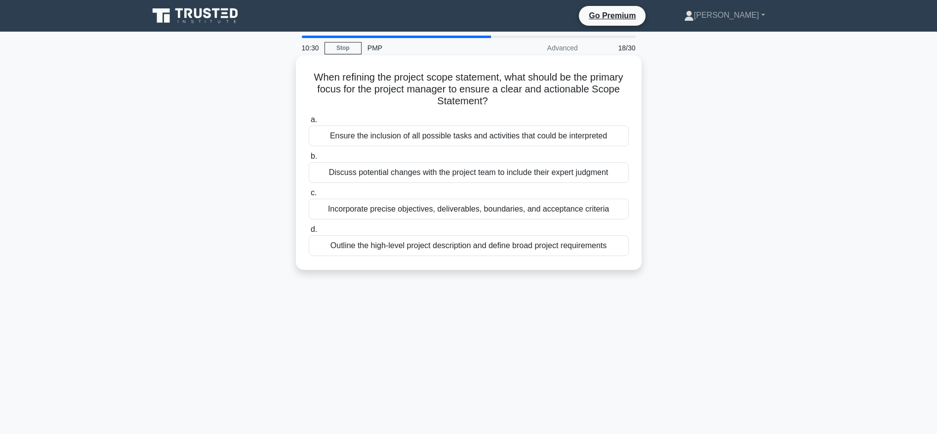
click at [373, 213] on div "Incorporate precise objectives, deliverables, boundaries, and acceptance criter…" at bounding box center [469, 209] width 320 height 21
click at [309, 196] on input "c. Incorporate precise objectives, deliverables, boundaries, and acceptance cri…" at bounding box center [309, 193] width 0 height 6
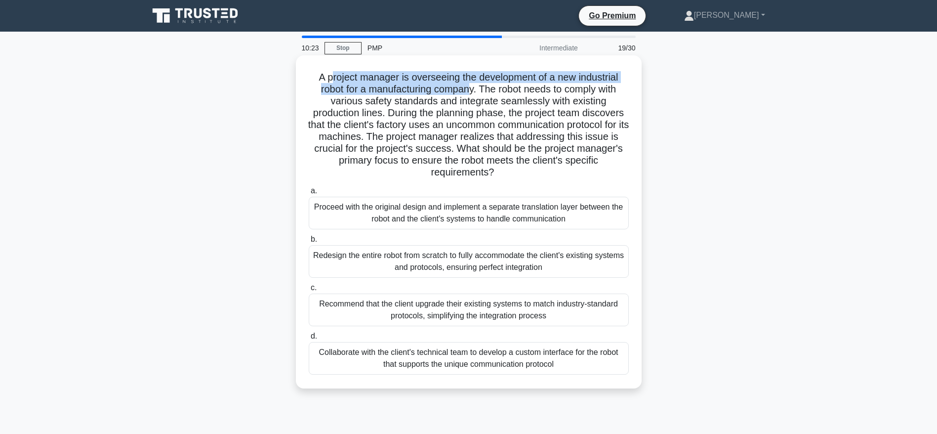
drag, startPoint x: 328, startPoint y: 76, endPoint x: 472, endPoint y: 91, distance: 144.1
click at [472, 91] on h5 "A project manager is overseeing the development of a new industrial robot for a…" at bounding box center [469, 125] width 322 height 108
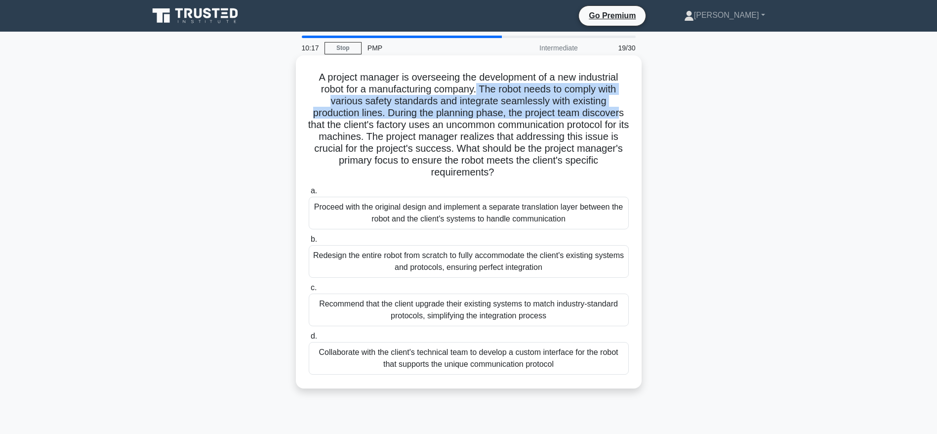
drag, startPoint x: 477, startPoint y: 87, endPoint x: 623, endPoint y: 107, distance: 147.6
click at [623, 107] on h5 "A project manager is overseeing the development of a new industrial robot for a…" at bounding box center [469, 125] width 322 height 108
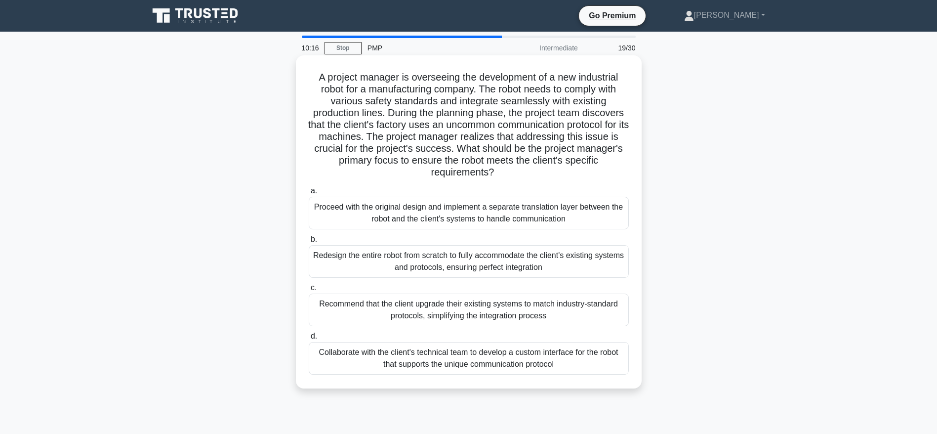
click at [391, 128] on h5 "A project manager is overseeing the development of a new industrial robot for a…" at bounding box center [469, 125] width 322 height 108
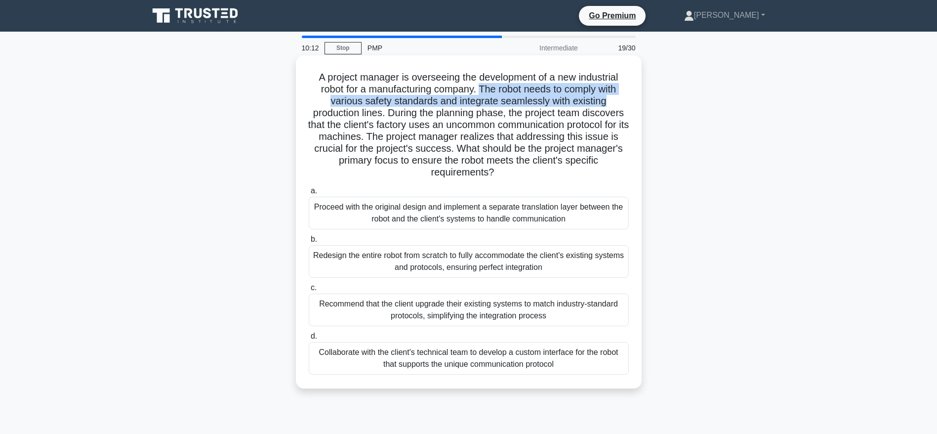
drag, startPoint x: 480, startPoint y: 90, endPoint x: 614, endPoint y: 100, distance: 134.2
click at [614, 100] on h5 "A project manager is overseeing the development of a new industrial robot for a…" at bounding box center [469, 125] width 322 height 108
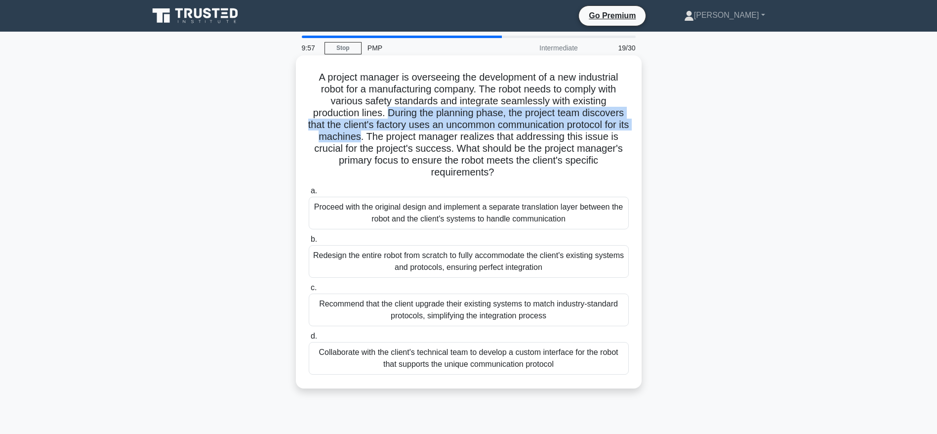
drag, startPoint x: 386, startPoint y: 113, endPoint x: 365, endPoint y: 140, distance: 34.9
click at [365, 140] on h5 "A project manager is overseeing the development of a new industrial robot for a…" at bounding box center [469, 125] width 322 height 108
drag, startPoint x: 375, startPoint y: 137, endPoint x: 502, endPoint y: 173, distance: 131.4
click at [502, 173] on h5 "A project manager is overseeing the development of a new industrial robot for a…" at bounding box center [469, 125] width 322 height 108
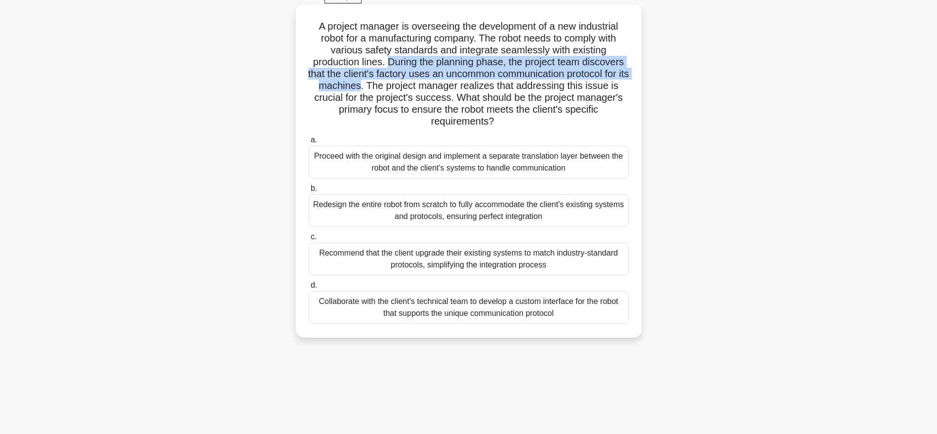
scroll to position [74, 0]
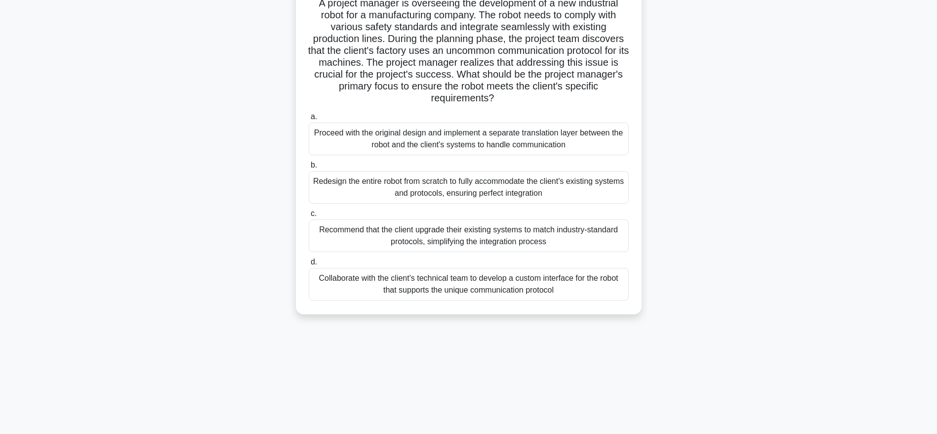
click at [474, 287] on div "Collaborate with the client's technical team to develop a custom interface for …" at bounding box center [469, 284] width 320 height 33
click at [309, 265] on input "d. Collaborate with the client's technical team to develop a custom interface f…" at bounding box center [309, 262] width 0 height 6
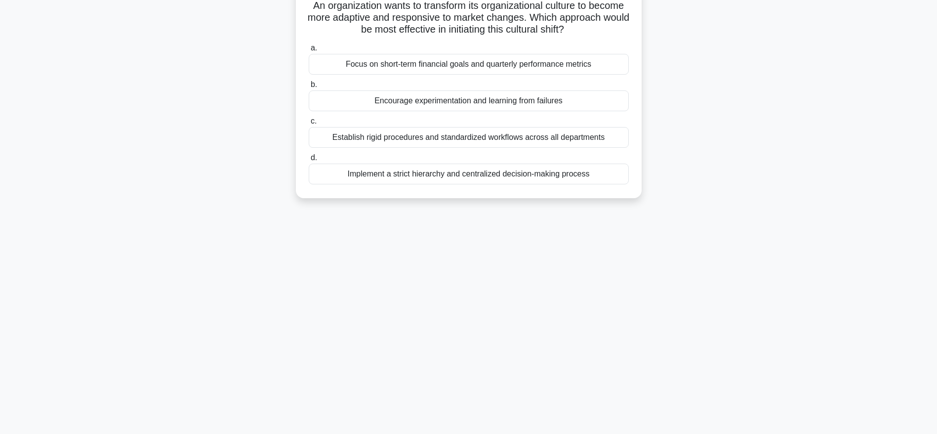
scroll to position [0, 0]
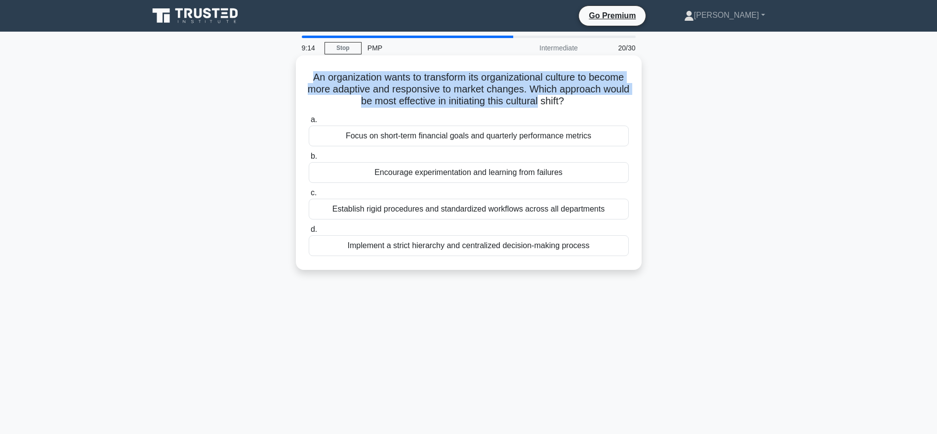
drag, startPoint x: 325, startPoint y: 78, endPoint x: 580, endPoint y: 97, distance: 255.1
click at [580, 97] on h5 "An organization wants to transform its organizational culture to become more ad…" at bounding box center [469, 89] width 322 height 37
click at [587, 91] on h5 "An organization wants to transform its organizational culture to become more ad…" at bounding box center [469, 89] width 322 height 37
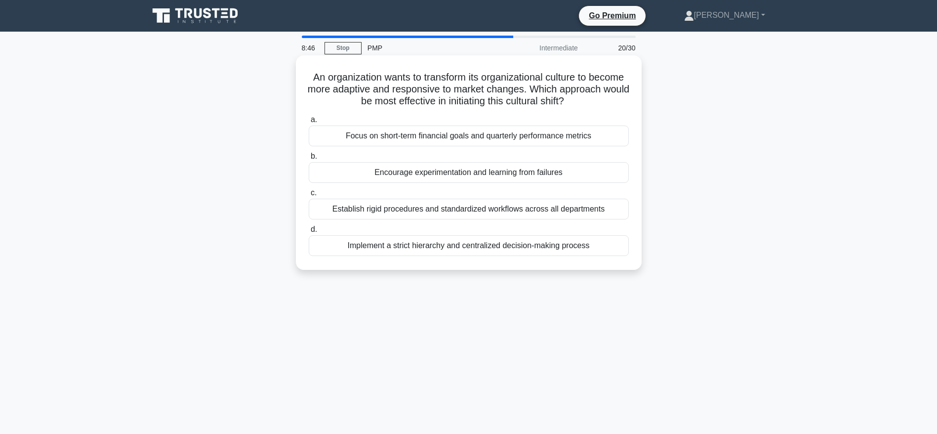
drag, startPoint x: 587, startPoint y: 91, endPoint x: 617, endPoint y: 107, distance: 34.3
click at [617, 107] on h5 "An organization wants to transform its organizational culture to become more ad…" at bounding box center [469, 89] width 322 height 37
click at [491, 174] on div "Encourage experimentation and learning from failures" at bounding box center [469, 172] width 320 height 21
click at [309, 160] on input "b. Encourage experimentation and learning from failures" at bounding box center [309, 156] width 0 height 6
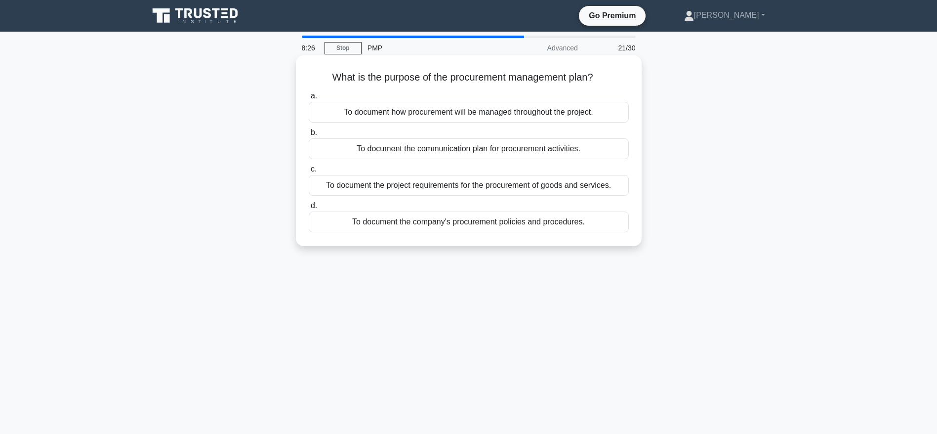
drag, startPoint x: 327, startPoint y: 77, endPoint x: 600, endPoint y: 84, distance: 272.7
click at [600, 84] on div "What is the purpose of the procurement management plan? .spinner_0XTQ{transform…" at bounding box center [469, 150] width 338 height 183
click at [433, 114] on div "To document how procurement will be managed throughout the project." at bounding box center [469, 112] width 320 height 21
click at [309, 99] on input "a. To document how procurement will be managed throughout the project." at bounding box center [309, 96] width 0 height 6
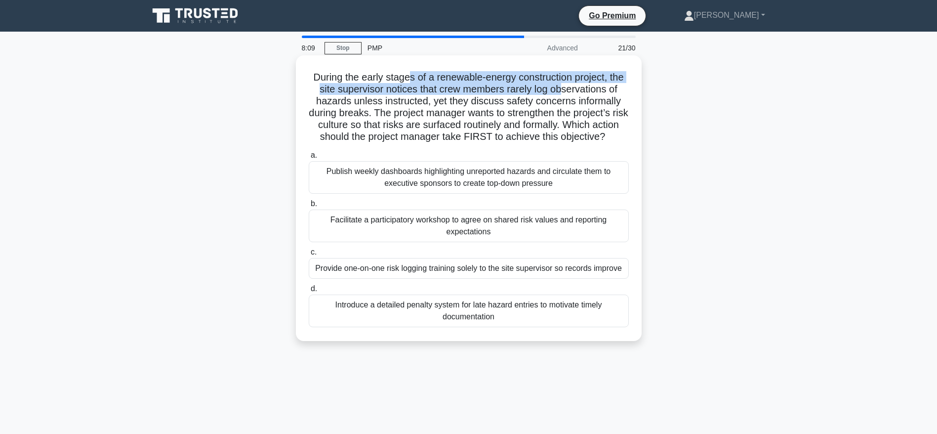
drag, startPoint x: 406, startPoint y: 78, endPoint x: 565, endPoint y: 93, distance: 159.3
click at [565, 93] on h5 "During the early stages of a renewable-energy construction project, the site su…" at bounding box center [469, 107] width 322 height 72
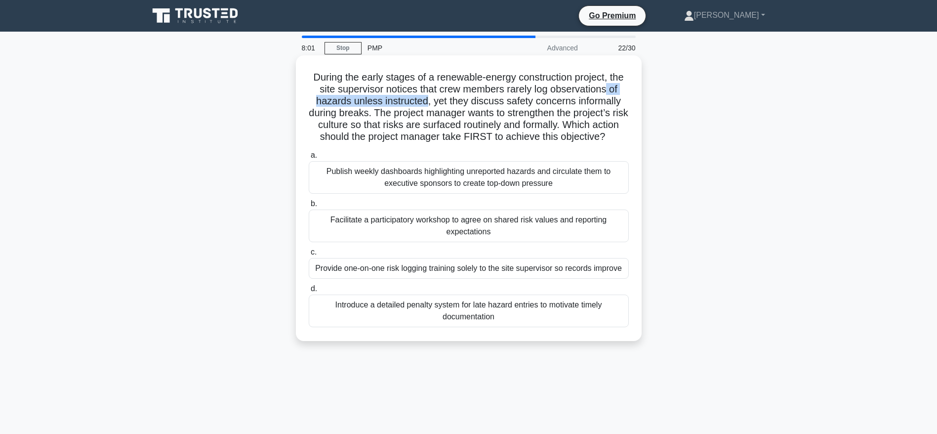
drag, startPoint x: 611, startPoint y: 92, endPoint x: 426, endPoint y: 102, distance: 185.0
click at [426, 102] on h5 "During the early stages of a renewable-energy construction project, the site su…" at bounding box center [469, 107] width 322 height 72
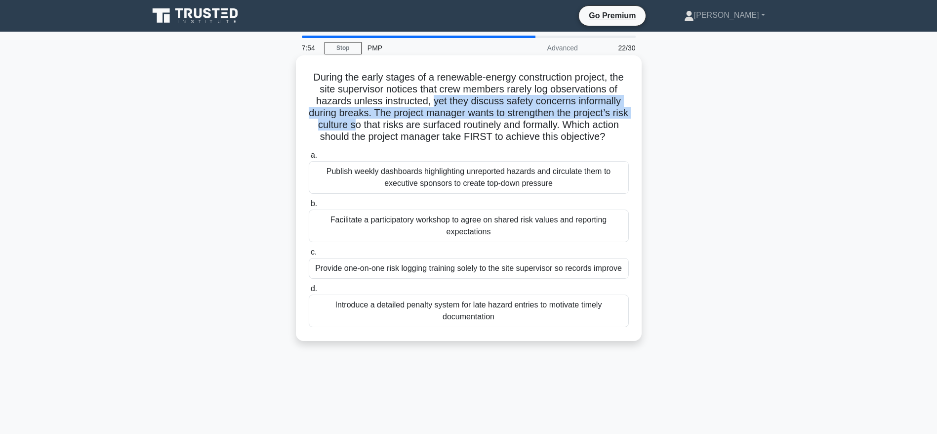
drag, startPoint x: 433, startPoint y: 100, endPoint x: 378, endPoint y: 120, distance: 57.6
click at [378, 120] on h5 "During the early stages of a renewable-energy construction project, the site su…" at bounding box center [469, 107] width 322 height 72
click at [377, 124] on h5 "During the early stages of a renewable-energy construction project, the site su…" at bounding box center [469, 107] width 322 height 72
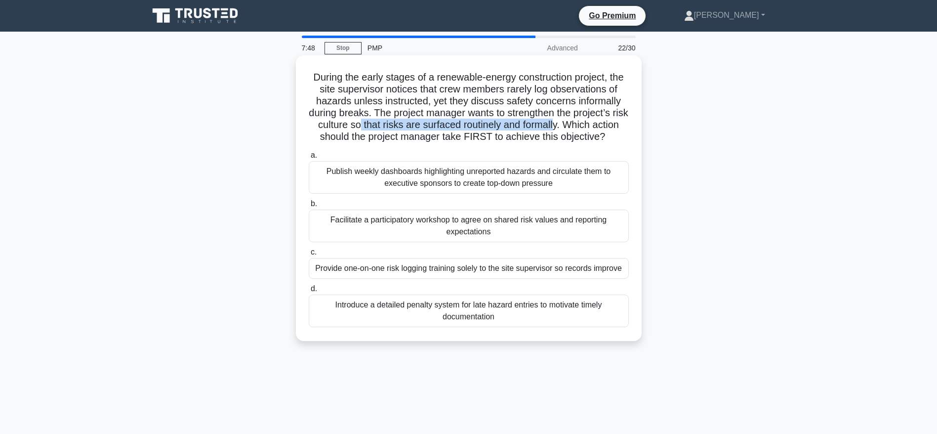
drag, startPoint x: 379, startPoint y: 124, endPoint x: 579, endPoint y: 127, distance: 199.6
click at [579, 127] on h5 "During the early stages of a renewable-energy construction project, the site su…" at bounding box center [469, 107] width 322 height 72
drag, startPoint x: 589, startPoint y: 126, endPoint x: 594, endPoint y: 147, distance: 21.0
click at [594, 143] on h5 "During the early stages of a renewable-energy construction project, the site su…" at bounding box center [469, 107] width 322 height 72
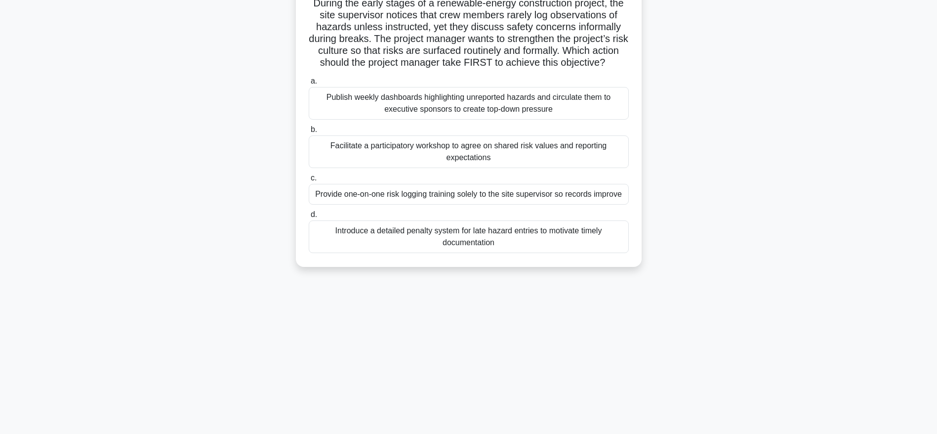
click at [462, 162] on div "Facilitate a participatory workshop to agree on shared risk values and reportin…" at bounding box center [469, 151] width 320 height 33
click at [309, 133] on input "b. Facilitate a participatory workshop to agree on shared risk values and repor…" at bounding box center [309, 129] width 0 height 6
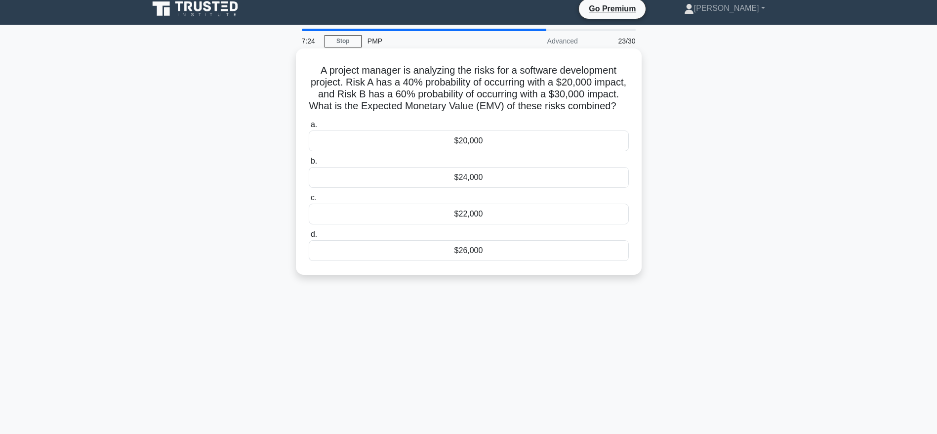
scroll to position [0, 0]
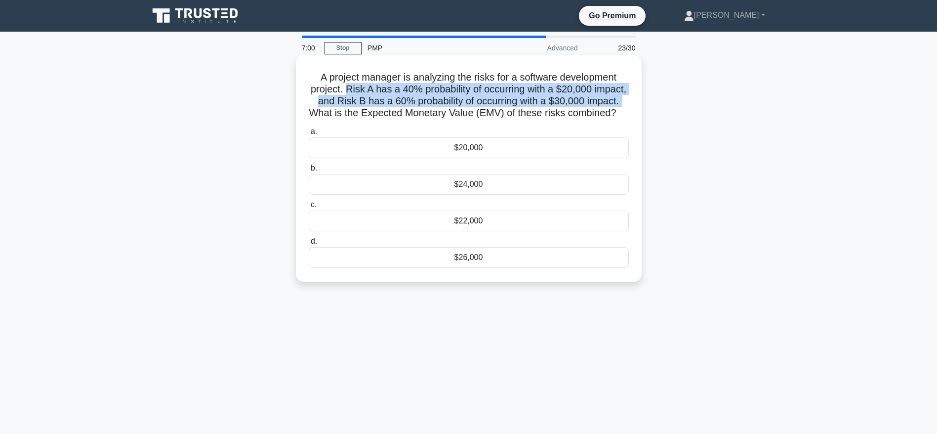
drag, startPoint x: 362, startPoint y: 90, endPoint x: 361, endPoint y: 118, distance: 27.2
click at [361, 118] on h5 "A project manager is analyzing the risks for a software development project. Ri…" at bounding box center [469, 95] width 322 height 48
click at [355, 113] on h5 "A project manager is analyzing the risks for a software development project. Ri…" at bounding box center [469, 95] width 322 height 48
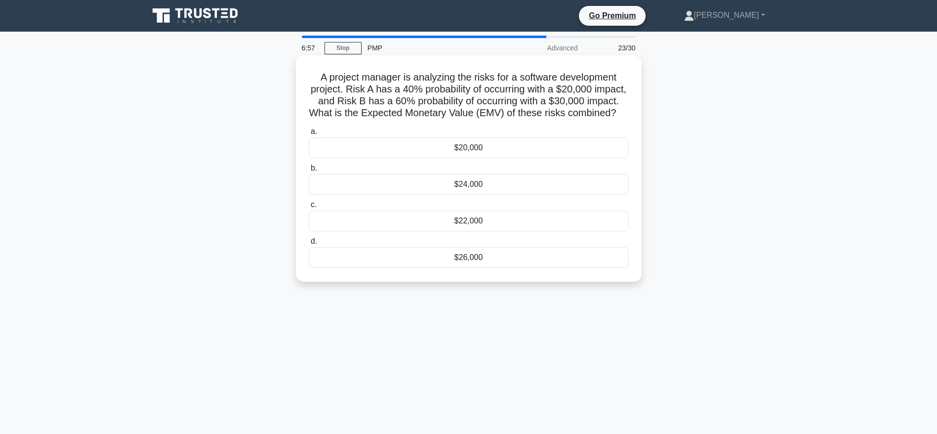
drag, startPoint x: 356, startPoint y: 113, endPoint x: 496, endPoint y: 128, distance: 141.2
click at [496, 120] on h5 "A project manager is analyzing the risks for a software development project. Ri…" at bounding box center [469, 95] width 322 height 48
click at [470, 268] on div "$26,000" at bounding box center [469, 257] width 320 height 21
click at [309, 244] on input "d. $26,000" at bounding box center [309, 241] width 0 height 6
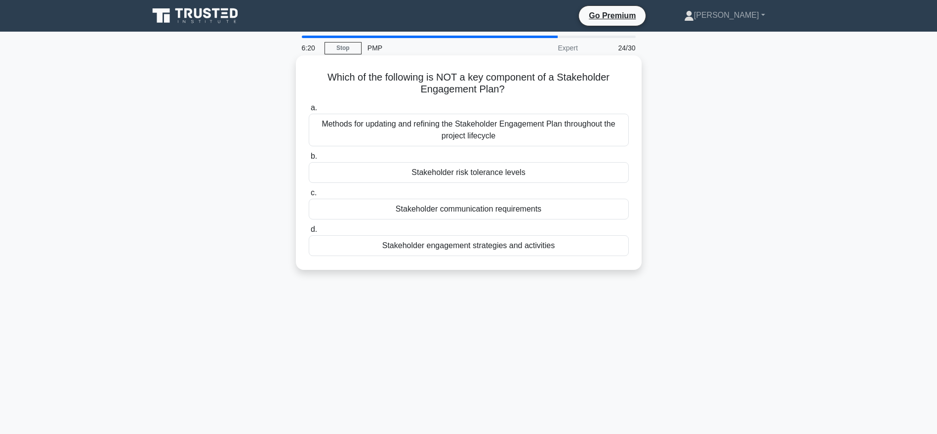
click at [347, 68] on div "Which of the following is NOT a key component of a Stakeholder Engagement Plan?…" at bounding box center [469, 162] width 338 height 206
drag, startPoint x: 357, startPoint y: 76, endPoint x: 518, endPoint y: 92, distance: 162.3
click at [518, 92] on h5 "Which of the following is NOT a key component of a Stakeholder Engagement Plan?…" at bounding box center [469, 83] width 322 height 25
click at [465, 122] on div "Methods for updating and refining the Stakeholder Engagement Plan throughout th…" at bounding box center [469, 130] width 320 height 33
click at [309, 111] on input "a. Methods for updating and refining the Stakeholder Engagement Plan throughout…" at bounding box center [309, 108] width 0 height 6
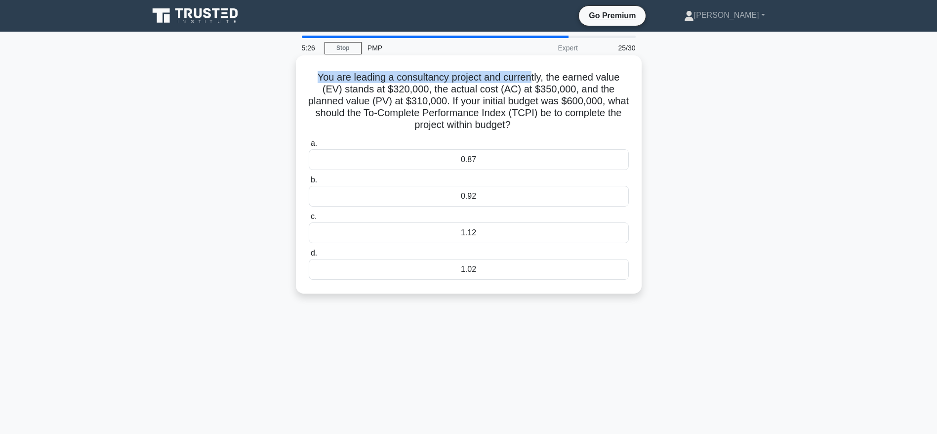
drag, startPoint x: 313, startPoint y: 76, endPoint x: 533, endPoint y: 83, distance: 219.9
click at [533, 83] on h5 "You are leading a consultancy project and currently, the earned value (EV) stan…" at bounding box center [469, 101] width 322 height 60
drag, startPoint x: 383, startPoint y: 88, endPoint x: 571, endPoint y: 90, distance: 188.2
click at [571, 90] on h5 "You are leading a consultancy project and currently, the earned value (EV) stan…" at bounding box center [469, 101] width 322 height 60
drag, startPoint x: 383, startPoint y: 104, endPoint x: 449, endPoint y: 107, distance: 66.7
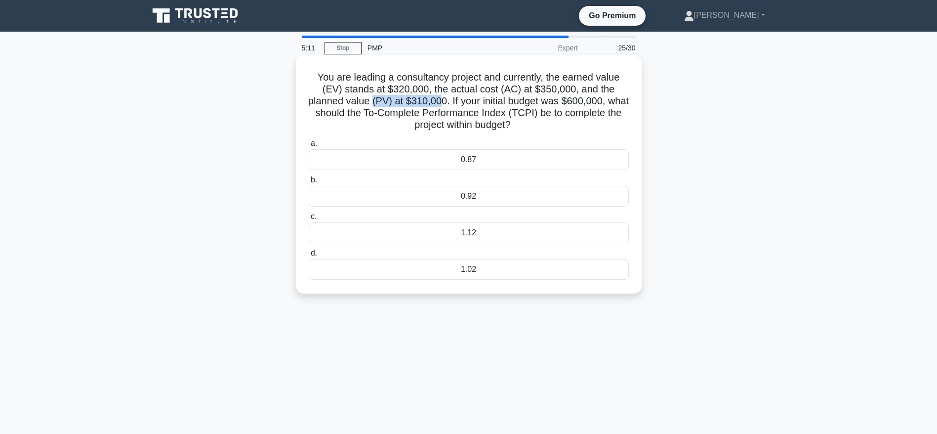
click at [449, 107] on h5 "You are leading a consultancy project and currently, the earned value (EV) stan…" at bounding box center [469, 101] width 322 height 60
drag, startPoint x: 474, startPoint y: 99, endPoint x: 620, endPoint y: 102, distance: 146.2
click at [620, 102] on h5 "You are leading a consultancy project and currently, the earned value (EV) stan…" at bounding box center [469, 101] width 322 height 60
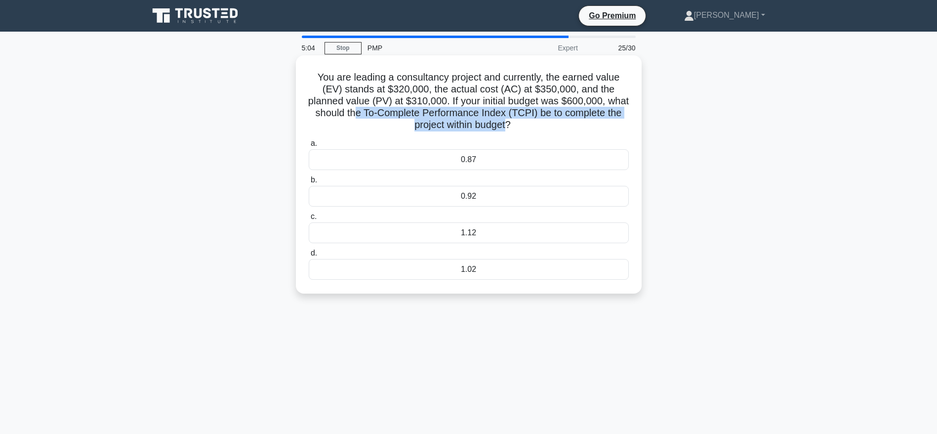
drag, startPoint x: 378, startPoint y: 114, endPoint x: 516, endPoint y: 128, distance: 138.6
click at [516, 128] on h5 "You are leading a consultancy project and currently, the earned value (EV) stan…" at bounding box center [469, 101] width 322 height 60
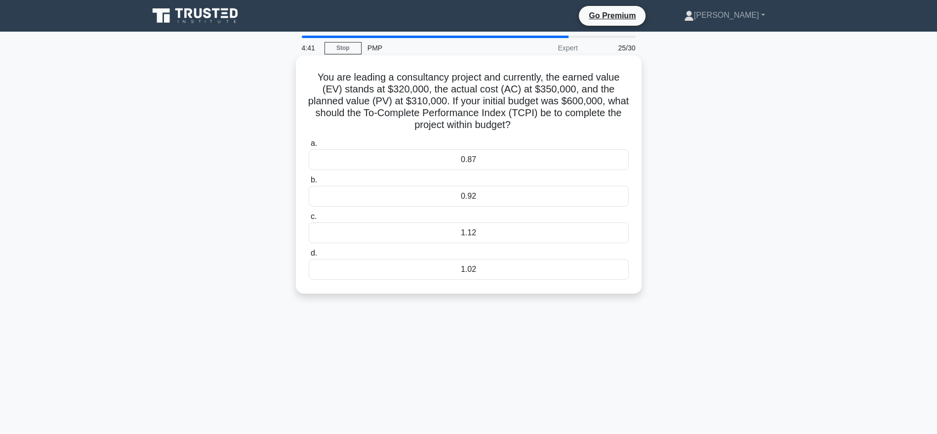
click at [465, 269] on div "1.02" at bounding box center [469, 269] width 320 height 21
click at [309, 256] on input "d. 1.02" at bounding box center [309, 253] width 0 height 6
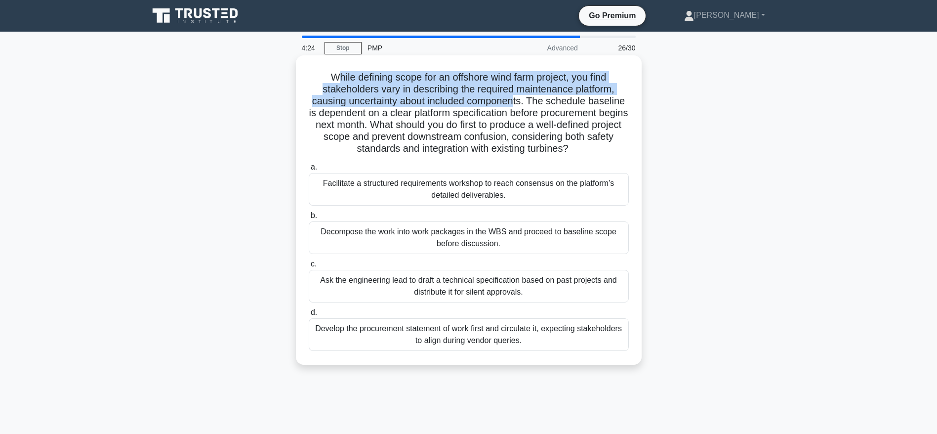
drag, startPoint x: 332, startPoint y: 75, endPoint x: 518, endPoint y: 103, distance: 187.8
click at [518, 103] on h5 "While defining scope for an offshore wind farm project, you find stakeholders v…" at bounding box center [469, 113] width 322 height 84
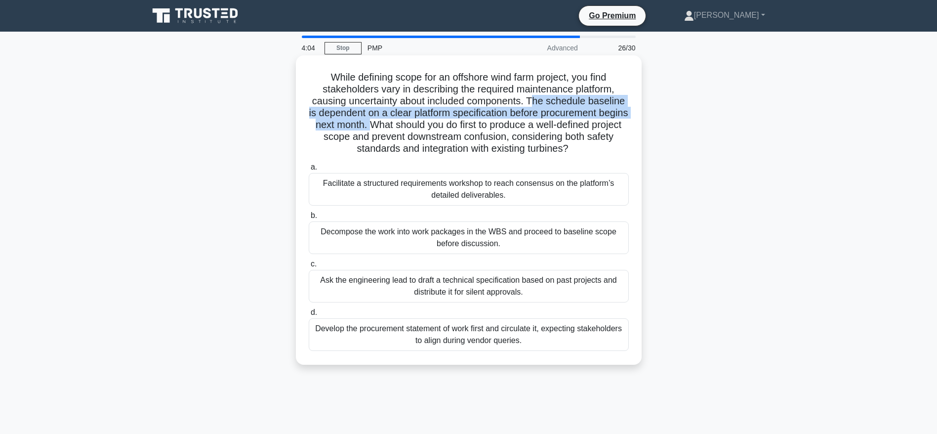
drag, startPoint x: 535, startPoint y: 101, endPoint x: 401, endPoint y: 129, distance: 137.3
click at [401, 129] on h5 "While defining scope for an offshore wind farm project, you find stakeholders v…" at bounding box center [469, 113] width 322 height 84
drag, startPoint x: 413, startPoint y: 124, endPoint x: 596, endPoint y: 145, distance: 183.4
click at [596, 145] on h5 "While defining scope for an offshore wind farm project, you find stakeholders v…" at bounding box center [469, 113] width 322 height 84
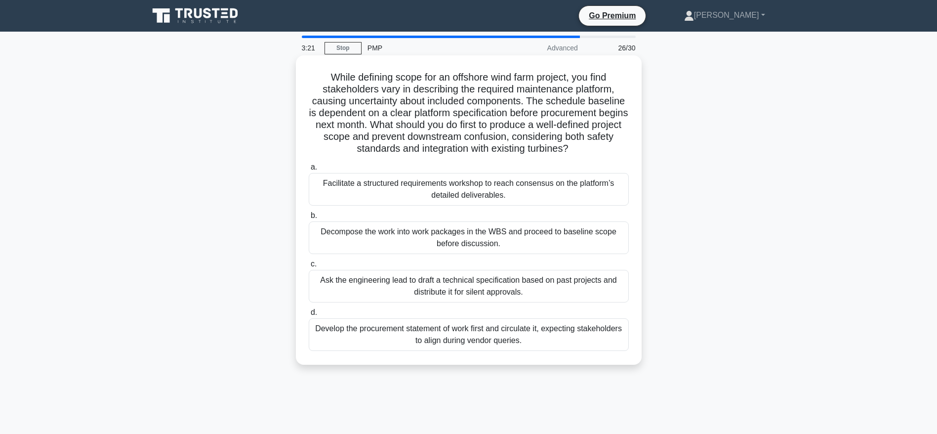
click at [479, 189] on div "Facilitate a structured requirements workshop to reach consensus on the platfor…" at bounding box center [469, 189] width 320 height 33
click at [309, 170] on input "a. Facilitate a structured requirements workshop to reach consensus on the plat…" at bounding box center [309, 167] width 0 height 6
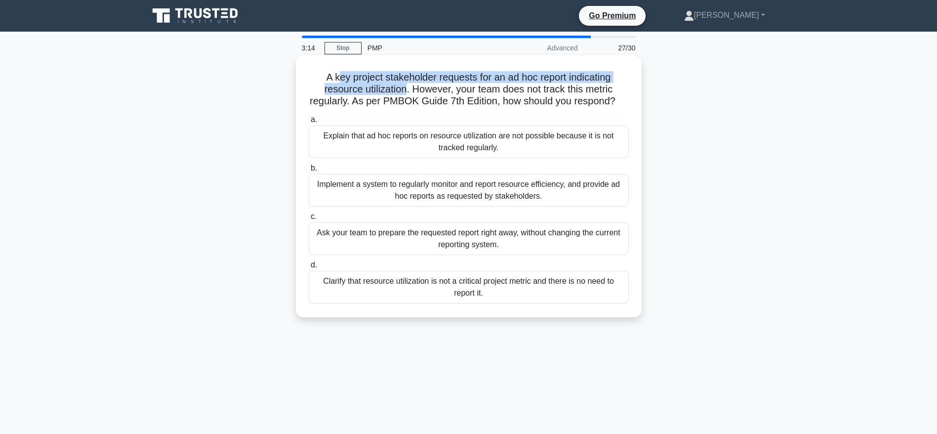
drag, startPoint x: 337, startPoint y: 72, endPoint x: 403, endPoint y: 88, distance: 67.7
click at [403, 88] on h5 "A key project stakeholder requests for an ad hoc report indicating resource uti…" at bounding box center [469, 89] width 322 height 37
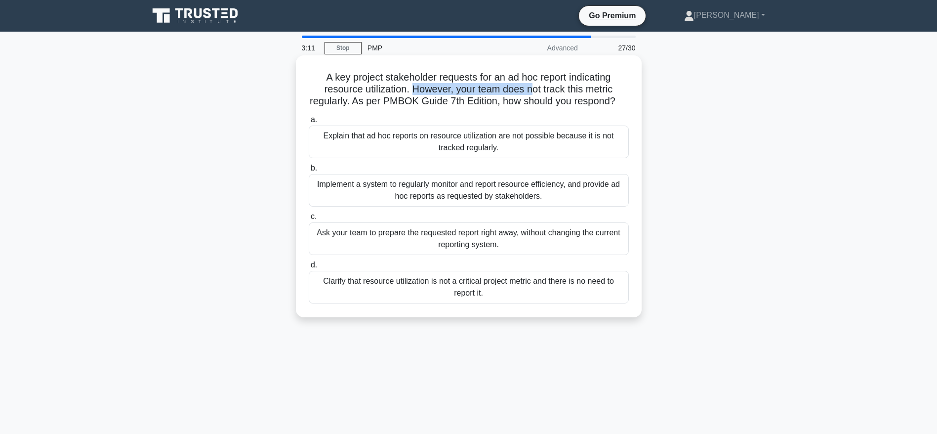
drag, startPoint x: 412, startPoint y: 94, endPoint x: 531, endPoint y: 90, distance: 119.6
click at [531, 90] on h5 "A key project stakeholder requests for an ad hoc report indicating resource uti…" at bounding box center [469, 89] width 322 height 37
drag, startPoint x: 357, startPoint y: 102, endPoint x: 623, endPoint y: 100, distance: 266.2
click at [623, 100] on h5 "A key project stakeholder requests for an ad hoc report indicating resource uti…" at bounding box center [469, 89] width 322 height 37
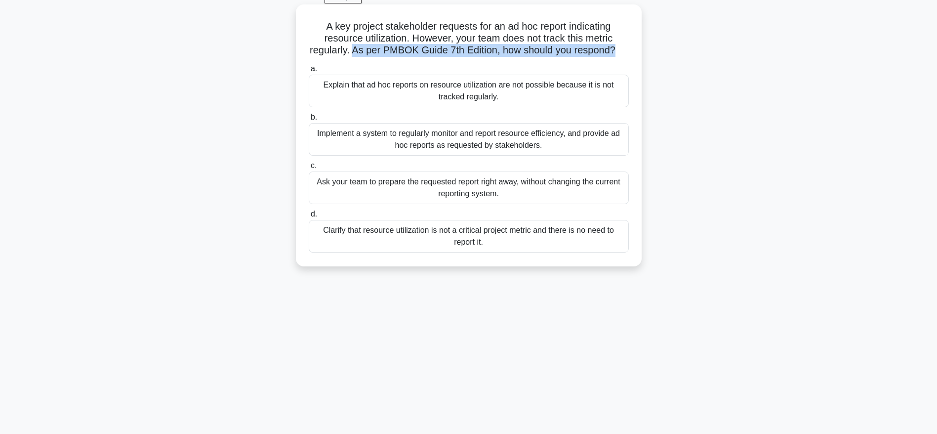
scroll to position [74, 0]
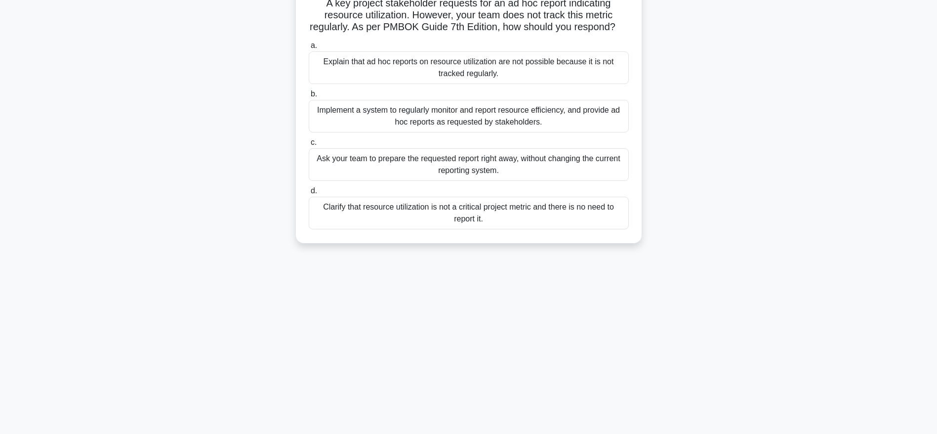
click at [456, 121] on div "Implement a system to regularly monitor and report resource efficiency, and pro…" at bounding box center [469, 116] width 320 height 33
click at [309, 97] on input "b. Implement a system to regularly monitor and report resource efficiency, and …" at bounding box center [309, 94] width 0 height 6
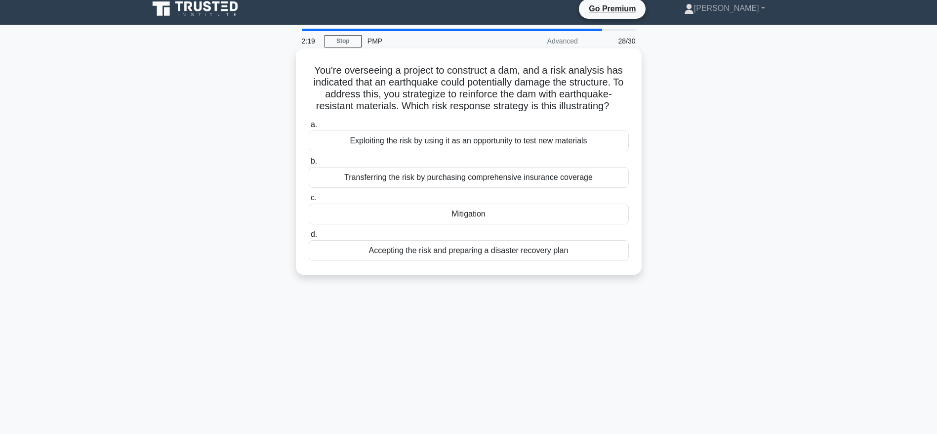
scroll to position [0, 0]
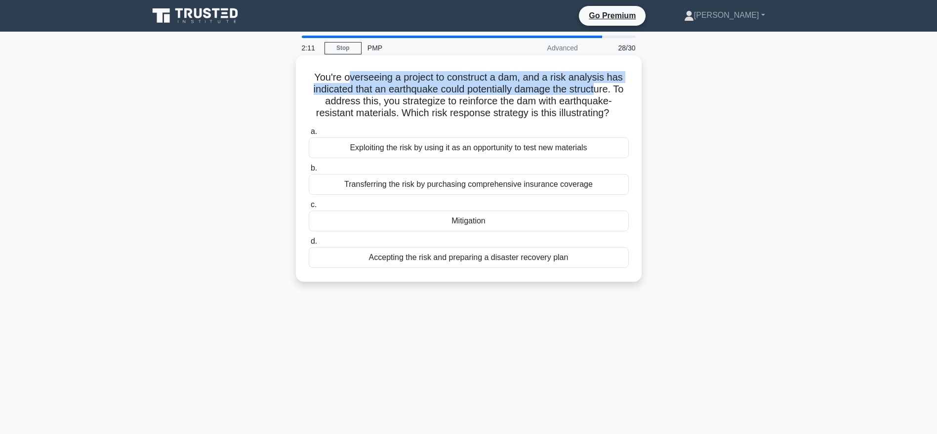
drag, startPoint x: 345, startPoint y: 76, endPoint x: 600, endPoint y: 90, distance: 254.8
click at [600, 90] on h5 "You're overseeing a project to construct a dam, and a risk analysis has indicat…" at bounding box center [469, 95] width 322 height 48
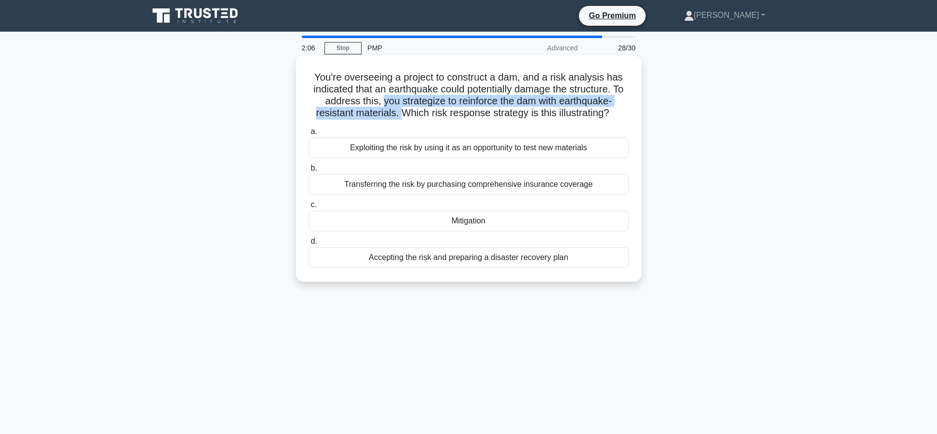
drag, startPoint x: 381, startPoint y: 102, endPoint x: 402, endPoint y: 115, distance: 24.7
click at [402, 115] on h5 "You're overseeing a project to construct a dam, and a risk analysis has indicat…" at bounding box center [469, 95] width 322 height 48
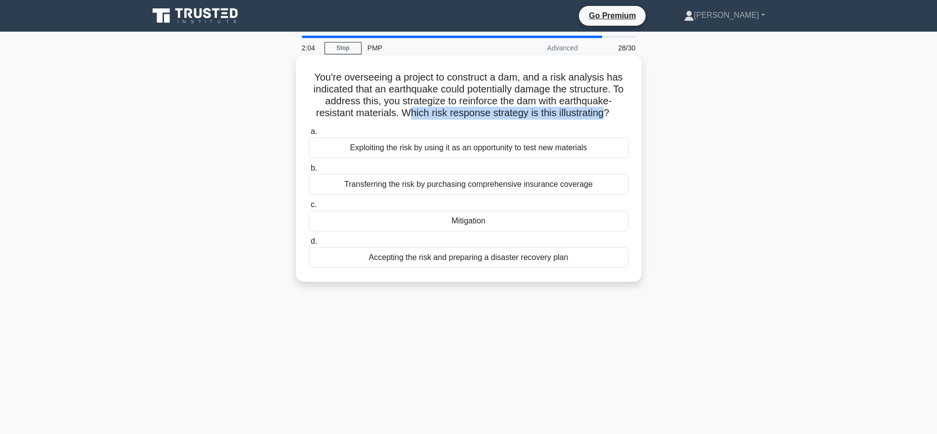
drag, startPoint x: 411, startPoint y: 116, endPoint x: 606, endPoint y: 115, distance: 195.1
click at [605, 114] on h5 "You're overseeing a project to construct a dam, and a risk analysis has indicat…" at bounding box center [469, 95] width 322 height 48
click at [472, 218] on div "Mitigation" at bounding box center [469, 220] width 320 height 21
click at [309, 208] on input "c. Mitigation" at bounding box center [309, 205] width 0 height 6
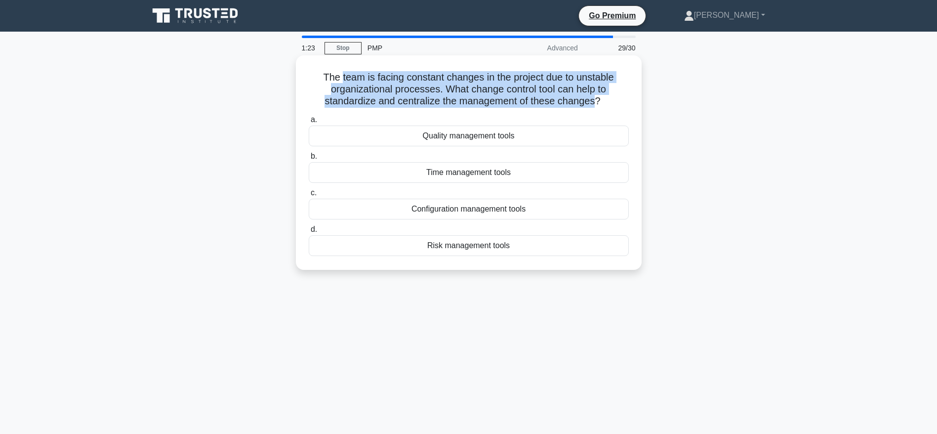
drag, startPoint x: 340, startPoint y: 76, endPoint x: 597, endPoint y: 102, distance: 258.2
click at [597, 102] on h5 "The team is facing constant changes in the project due to unstable organization…" at bounding box center [469, 89] width 322 height 37
click at [444, 91] on h5 "The team is facing constant changes in the project due to unstable organization…" at bounding box center [469, 89] width 322 height 37
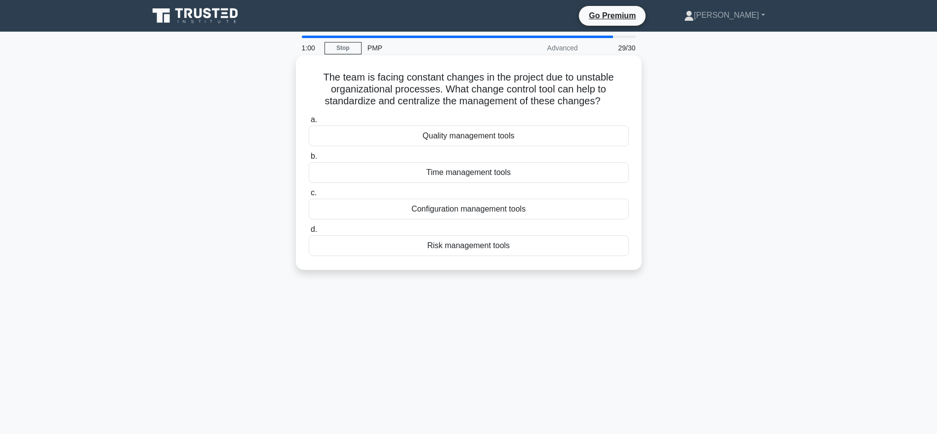
click at [487, 208] on div "Configuration management tools" at bounding box center [469, 209] width 320 height 21
click at [309, 196] on input "c. Configuration management tools" at bounding box center [309, 193] width 0 height 6
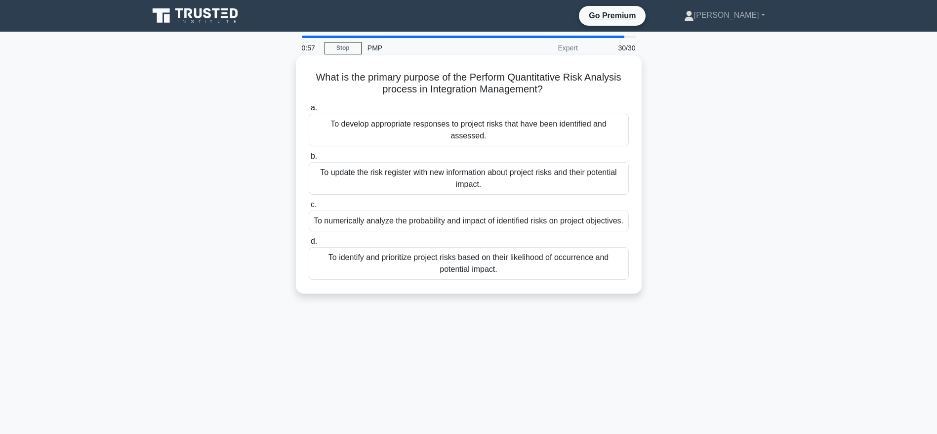
drag, startPoint x: 347, startPoint y: 75, endPoint x: 552, endPoint y: 94, distance: 205.3
click at [552, 94] on h5 "What is the primary purpose of the Perform Quantitative Risk Analysis process i…" at bounding box center [469, 83] width 322 height 25
click at [487, 210] on div "To numerically analyze the probability and impact of identified risks on projec…" at bounding box center [469, 220] width 320 height 21
click at [309, 205] on input "c. To numerically analyze the probability and impact of identified risks on pro…" at bounding box center [309, 205] width 0 height 6
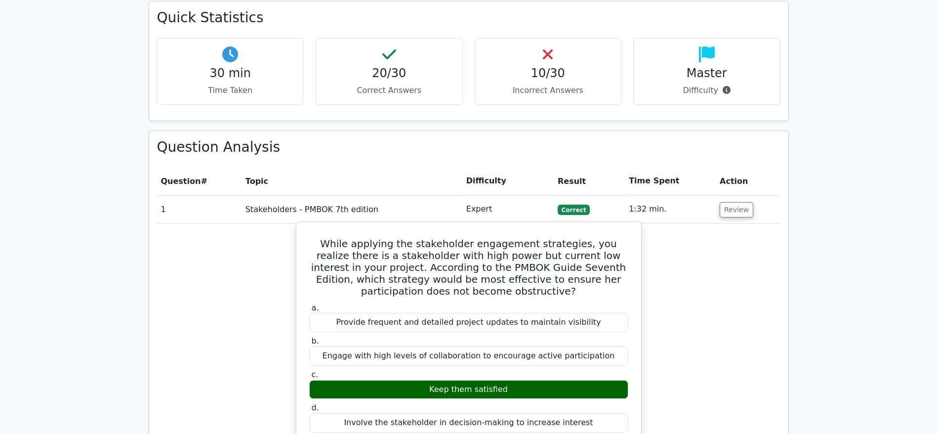
scroll to position [1111, 0]
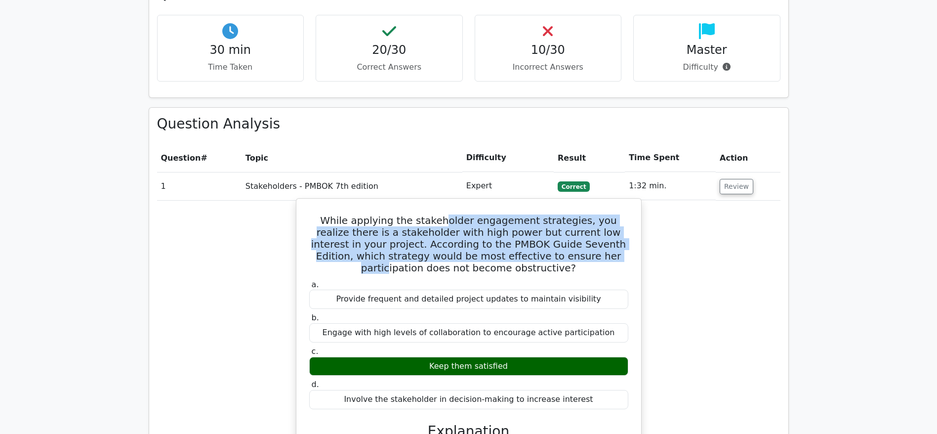
drag, startPoint x: 438, startPoint y: 177, endPoint x: 510, endPoint y: 211, distance: 79.1
click at [510, 214] on h5 "While applying the stakeholder engagement strategies, you realize there is a st…" at bounding box center [468, 243] width 321 height 59
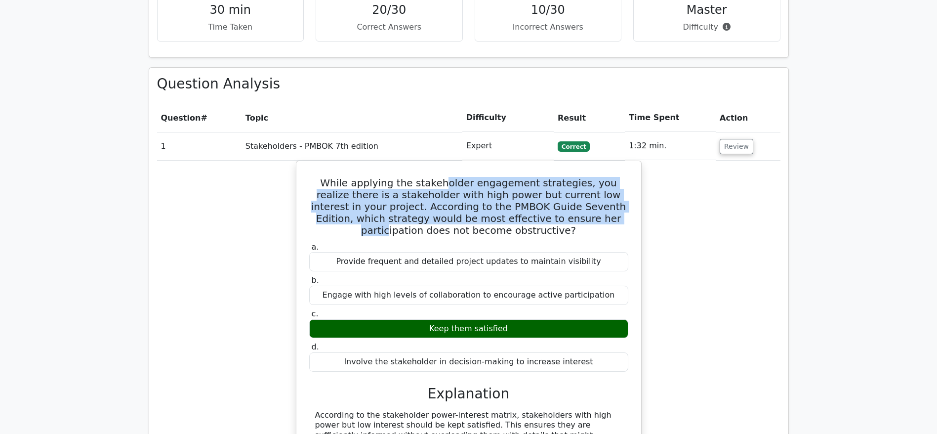
scroll to position [1185, 0]
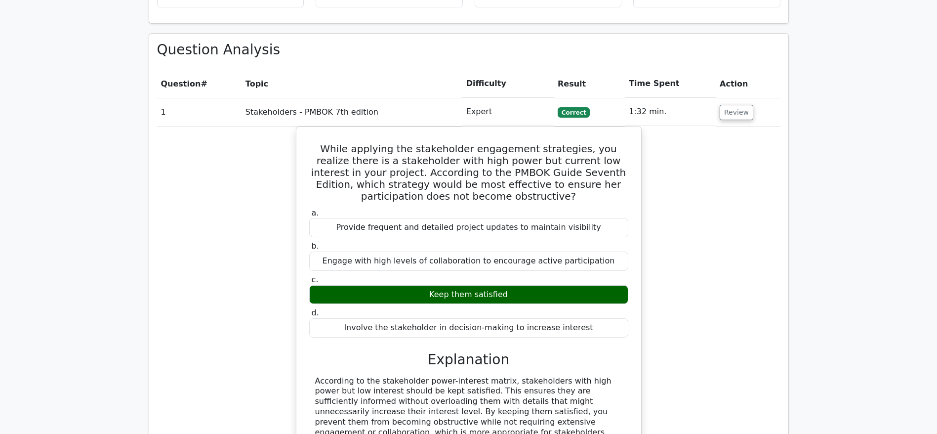
click at [688, 281] on div "While applying the stakeholder engagement strategies, you realize there is a st…" at bounding box center [468, 318] width 623 height 384
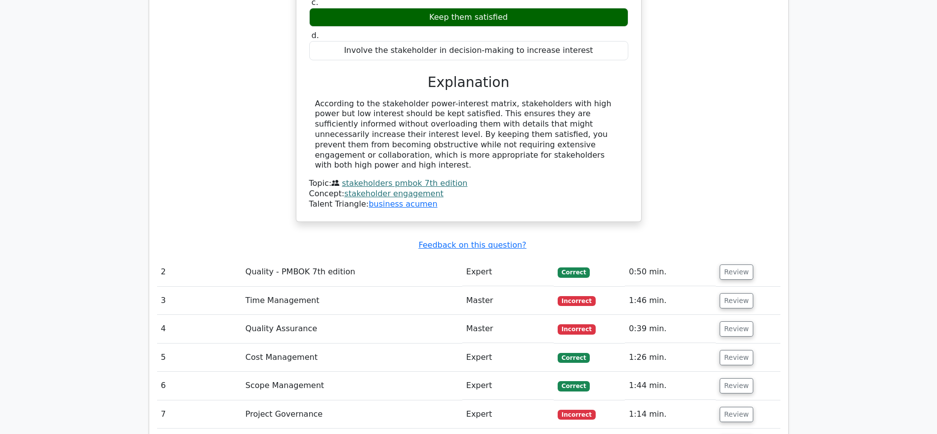
scroll to position [1482, 0]
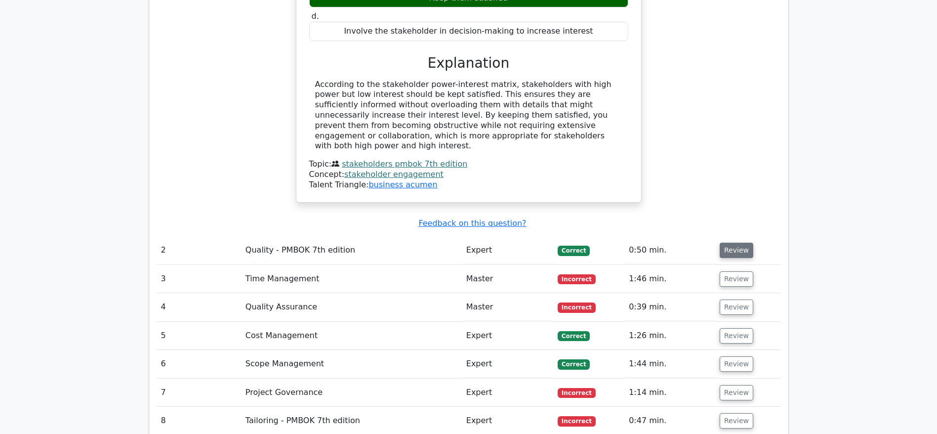
click at [728, 243] on button "Review" at bounding box center [737, 250] width 34 height 15
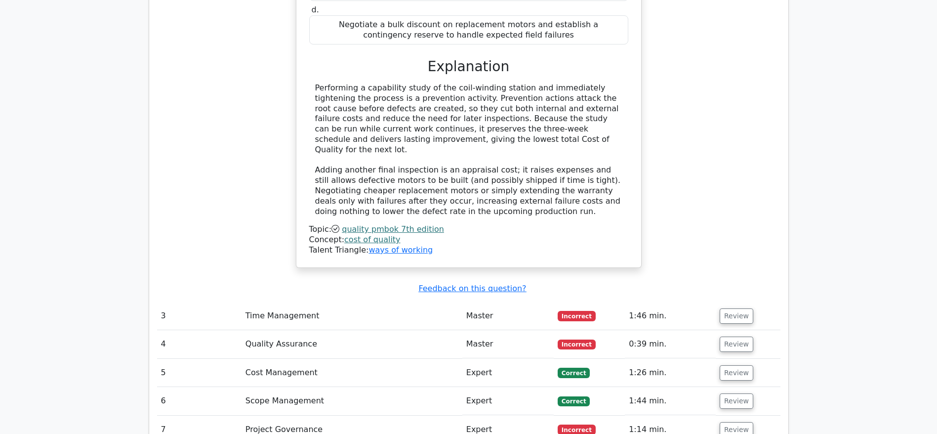
scroll to position [2000, 0]
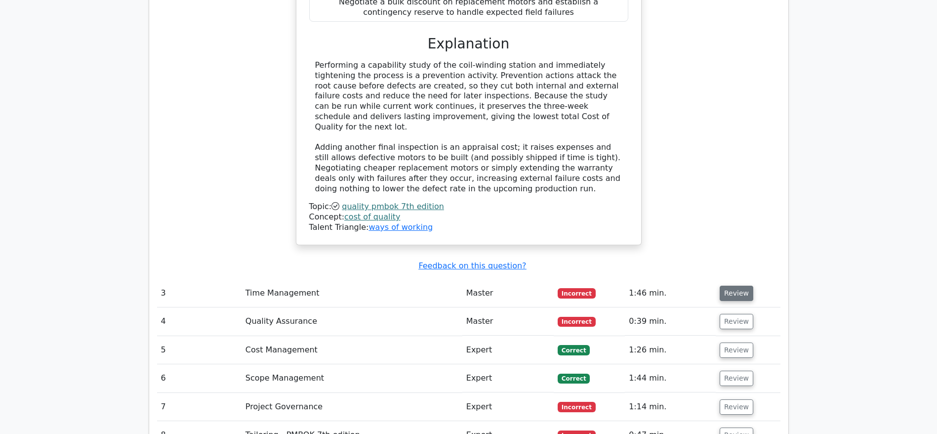
click at [741, 285] on button "Review" at bounding box center [737, 292] width 34 height 15
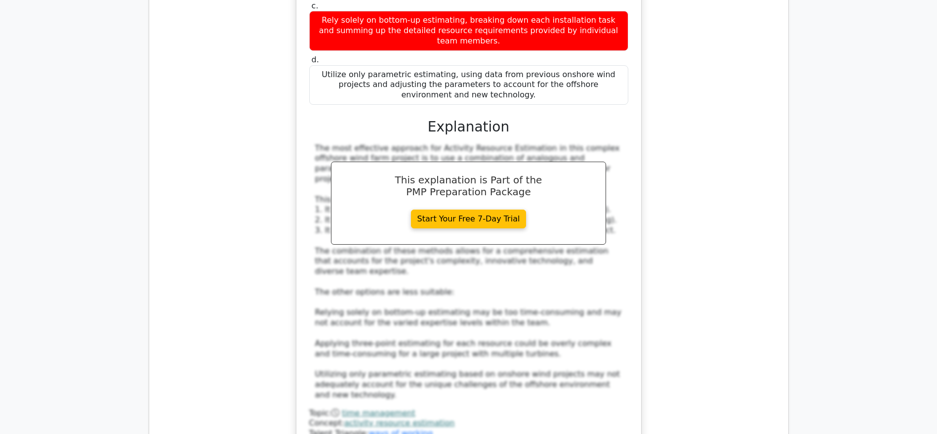
scroll to position [2667, 0]
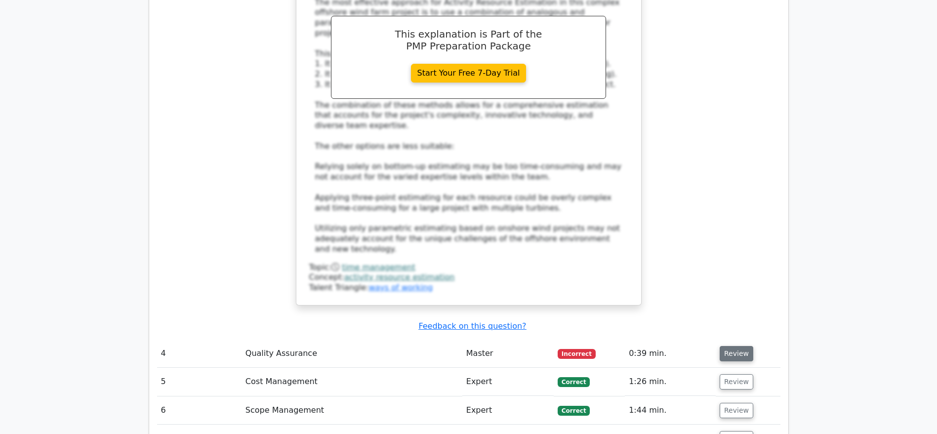
click at [735, 346] on button "Review" at bounding box center [737, 353] width 34 height 15
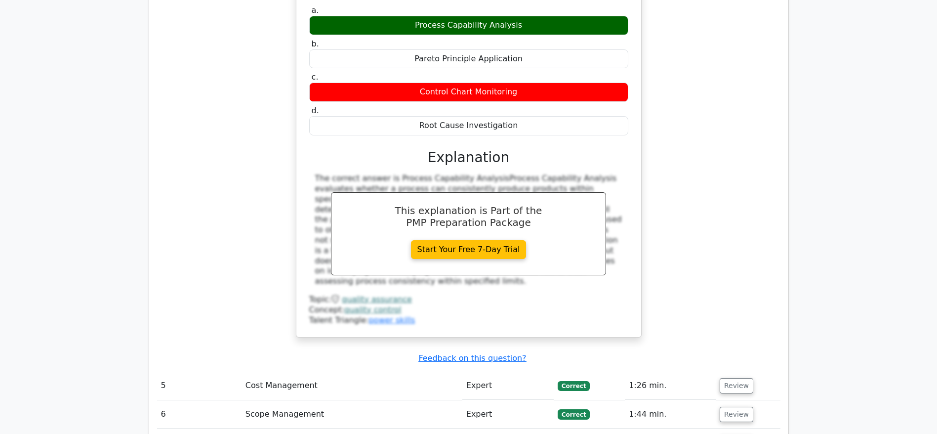
scroll to position [3112, 0]
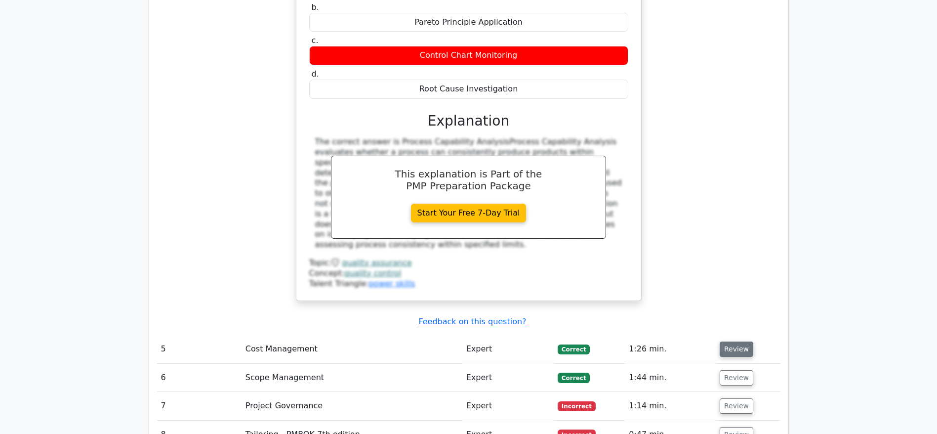
click at [723, 341] on button "Review" at bounding box center [737, 348] width 34 height 15
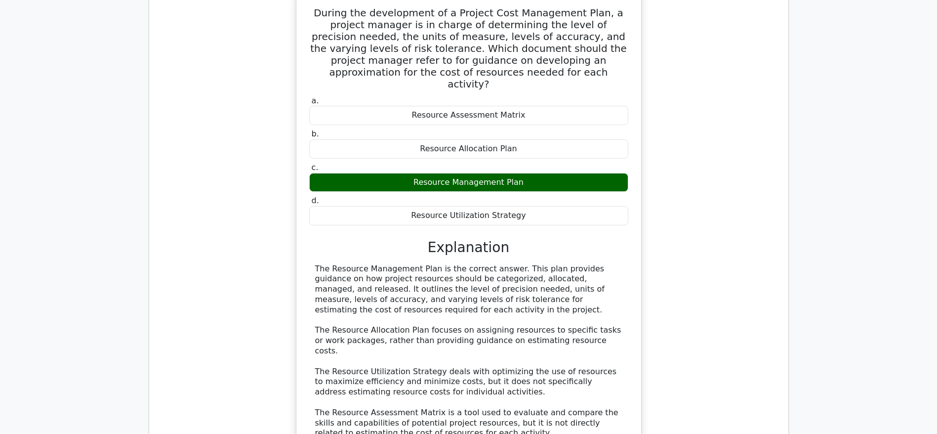
scroll to position [3630, 0]
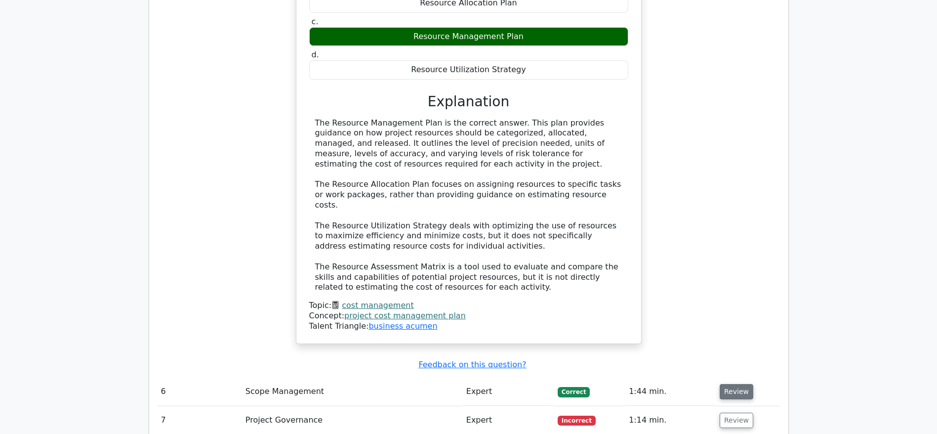
click at [734, 384] on button "Review" at bounding box center [737, 391] width 34 height 15
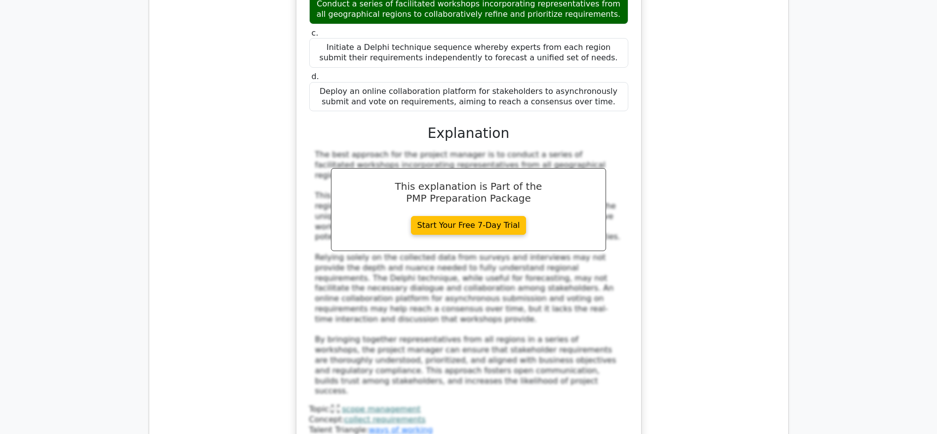
scroll to position [4371, 0]
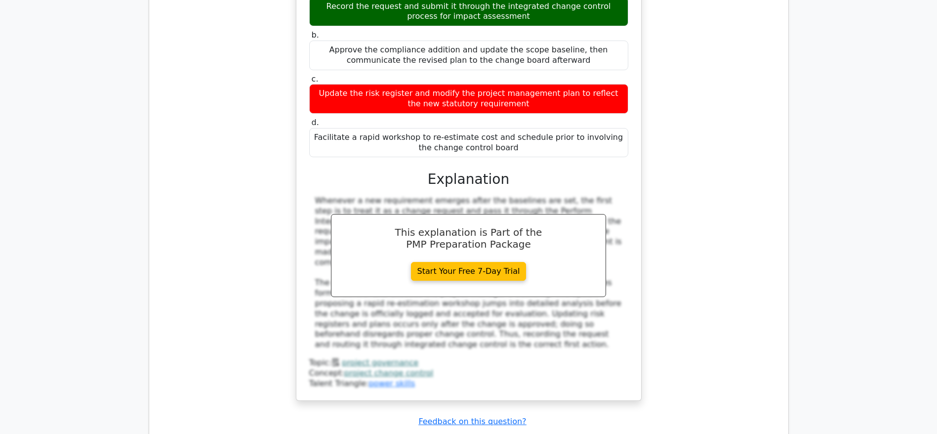
scroll to position [5038, 0]
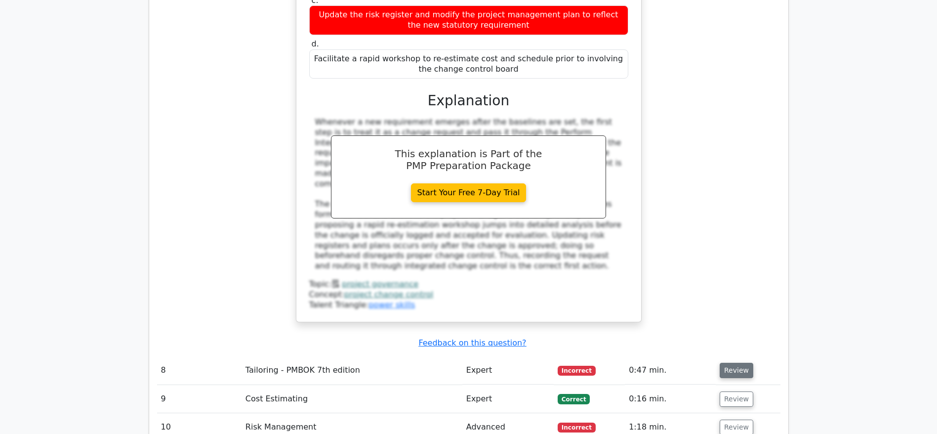
click at [729, 363] on button "Review" at bounding box center [737, 370] width 34 height 15
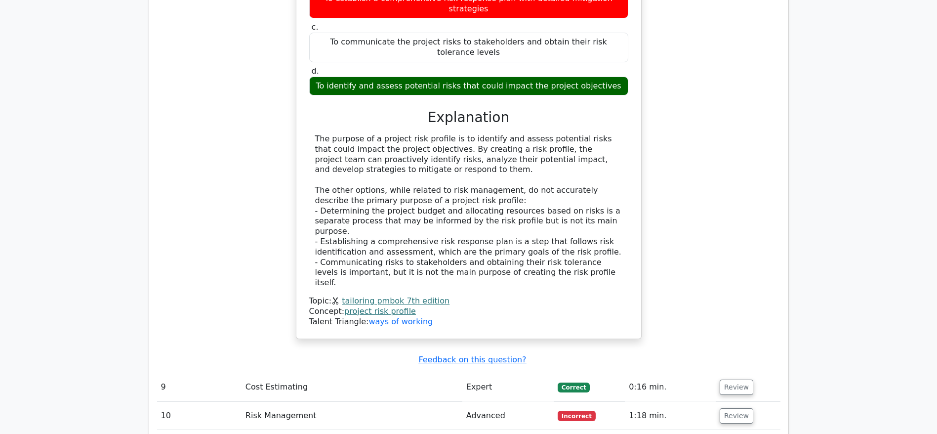
scroll to position [5557, 0]
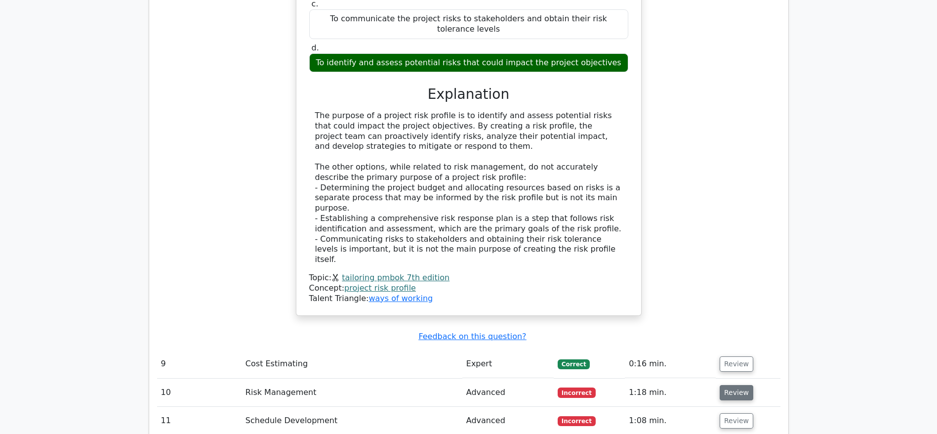
click at [734, 385] on button "Review" at bounding box center [737, 392] width 34 height 15
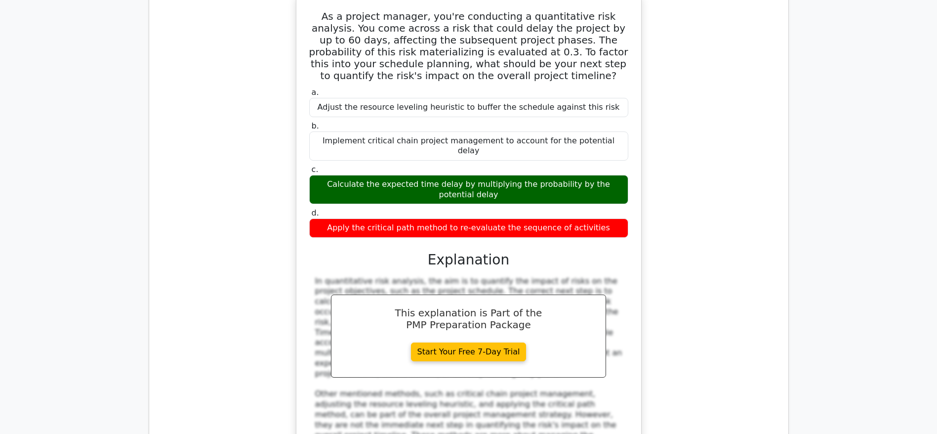
scroll to position [6001, 0]
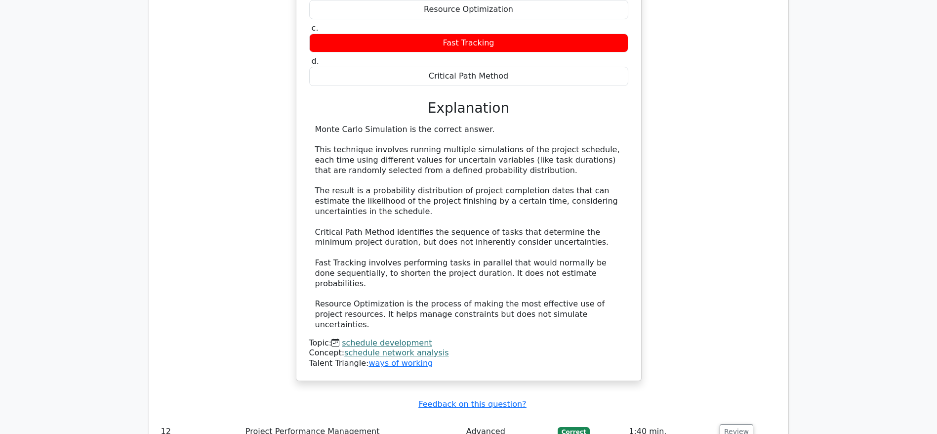
scroll to position [6698, 0]
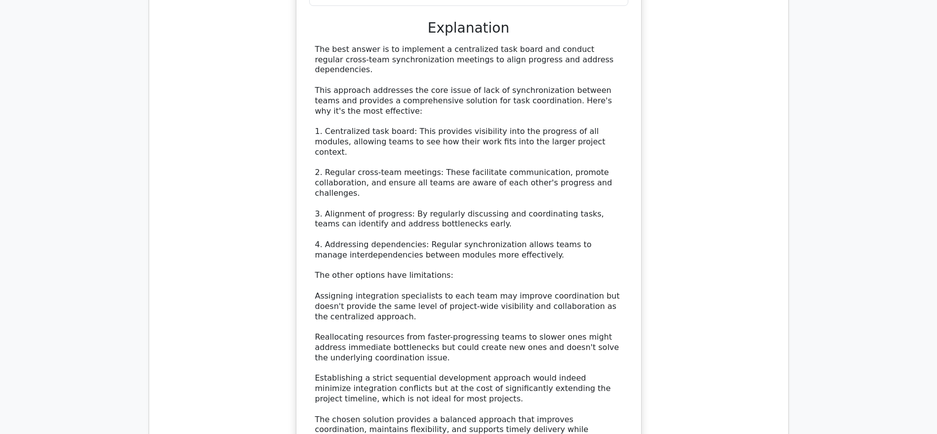
scroll to position [7513, 0]
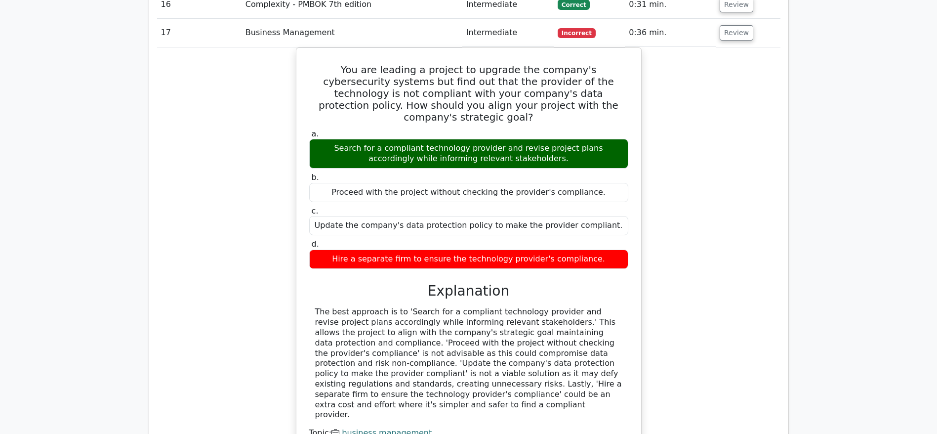
scroll to position [8105, 0]
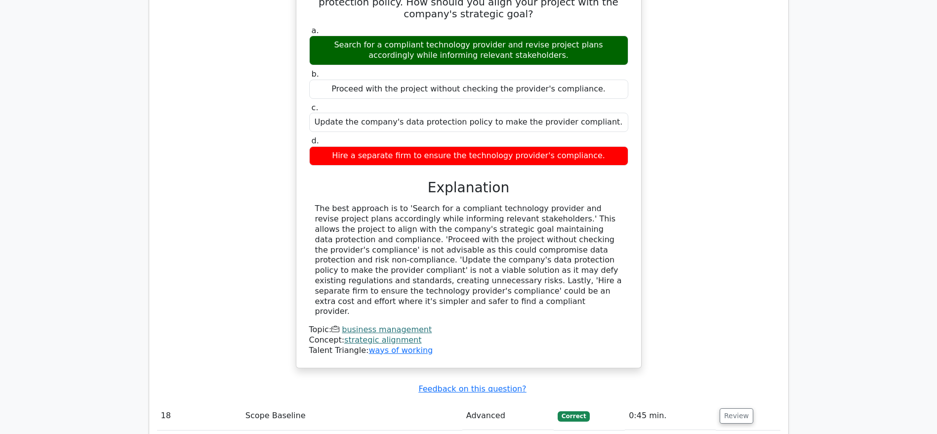
scroll to position [8253, 0]
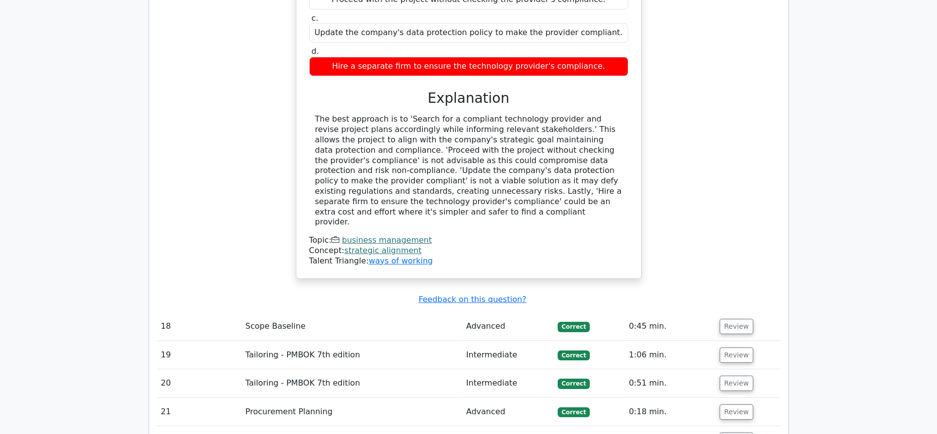
drag, startPoint x: 447, startPoint y: 112, endPoint x: 517, endPoint y: 121, distance: 70.7
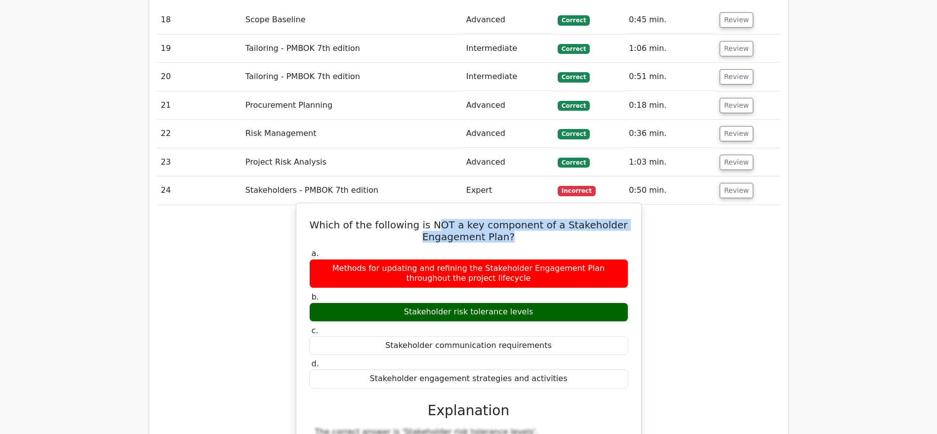
scroll to position [8624, 0]
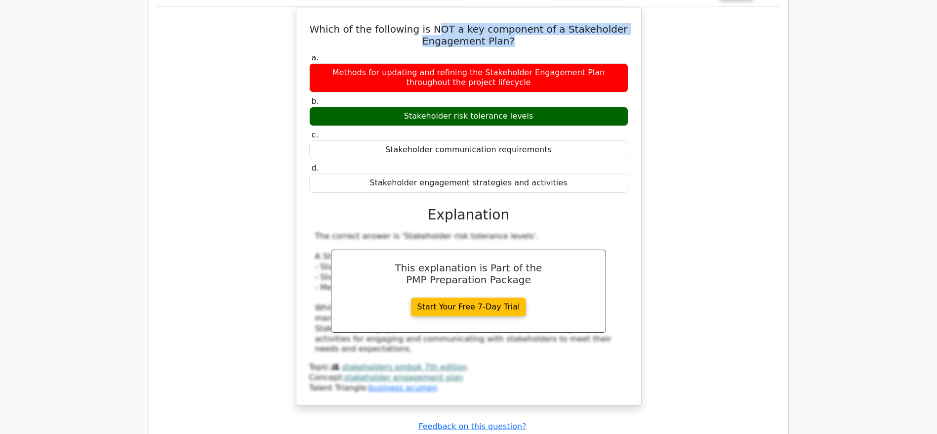
scroll to position [8772, 0]
